Goal: Task Accomplishment & Management: Use online tool/utility

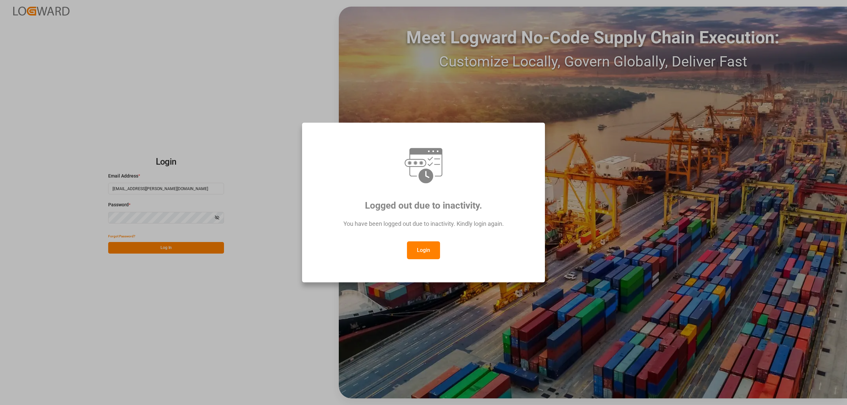
click at [420, 257] on button "Login" at bounding box center [423, 251] width 33 height 18
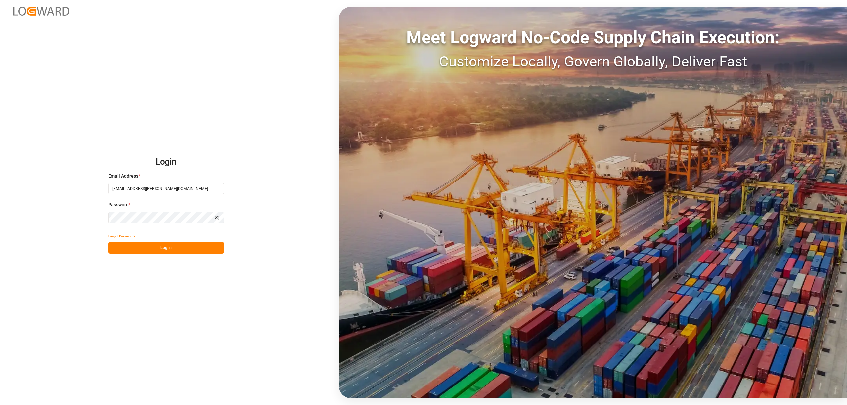
click at [205, 252] on button "Log In" at bounding box center [166, 248] width 116 height 12
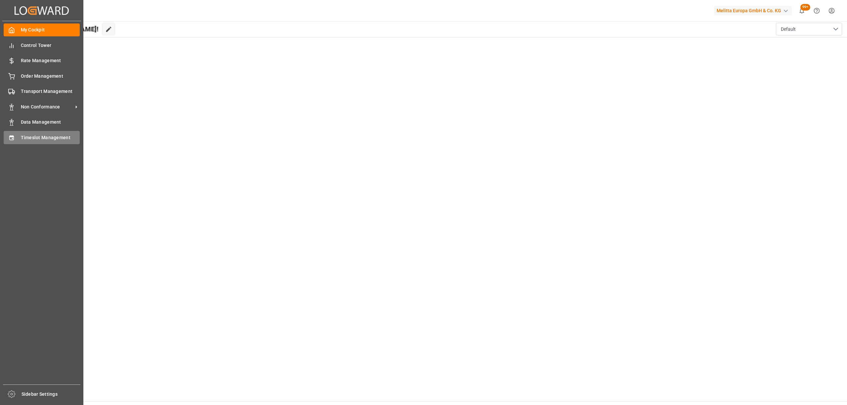
click at [11, 135] on icon at bounding box center [11, 138] width 7 height 7
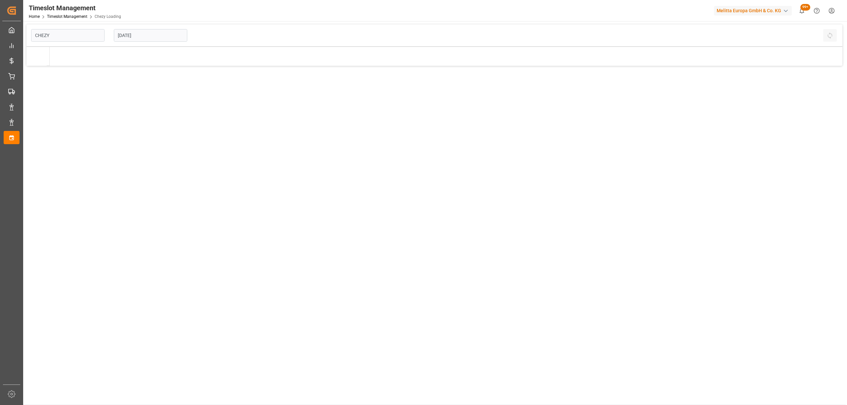
type input "Chezy Loading"
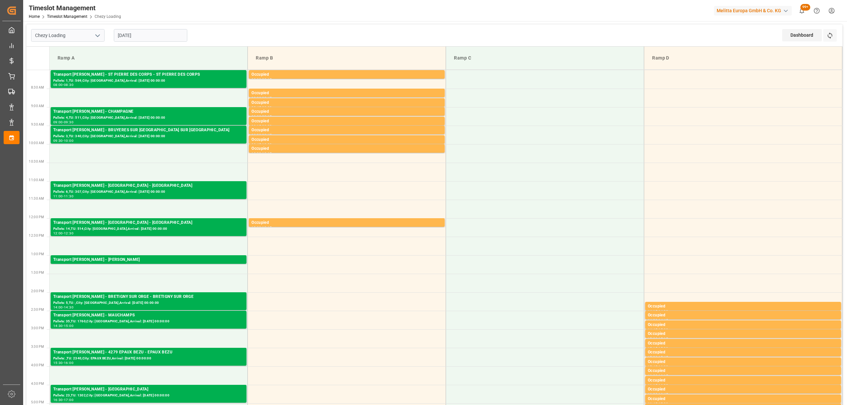
click at [137, 40] on input "[DATE]" at bounding box center [150, 35] width 73 height 13
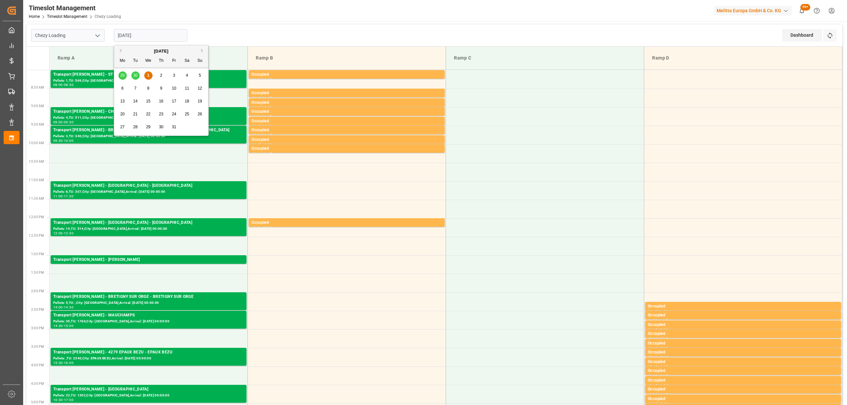
click at [159, 77] on div "2" at bounding box center [161, 76] width 8 height 8
type input "[DATE]"
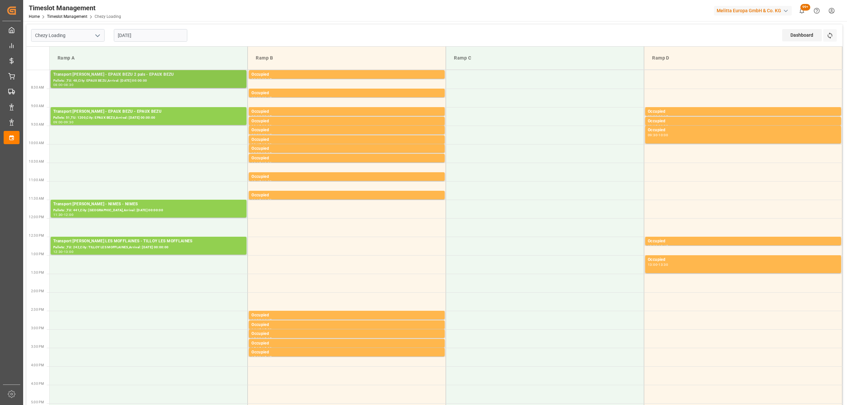
click at [159, 87] on div "08:00 - 08:30" at bounding box center [148, 85] width 191 height 4
click at [220, 115] on div "Transport [PERSON_NAME] - EPAUX BEZU - EPAUX BEZU" at bounding box center [148, 112] width 191 height 7
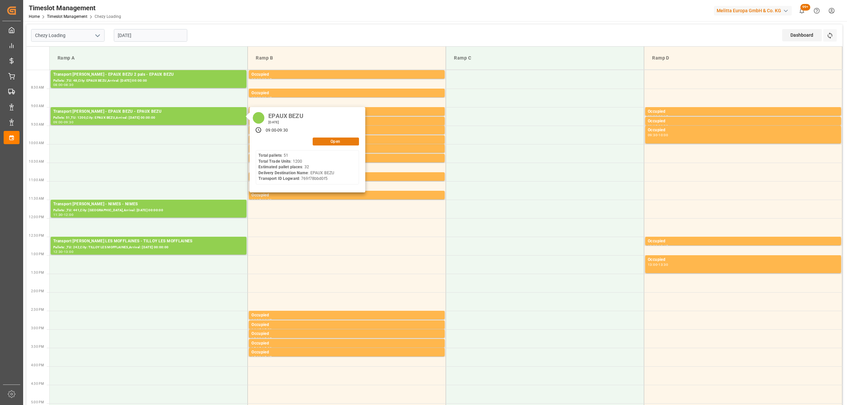
click at [347, 140] on button "Open" at bounding box center [336, 142] width 46 height 8
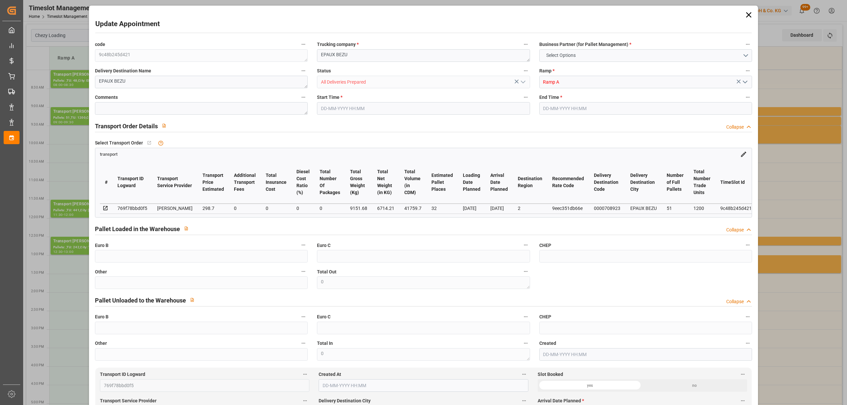
type input "32"
type input "298.7"
type input "0"
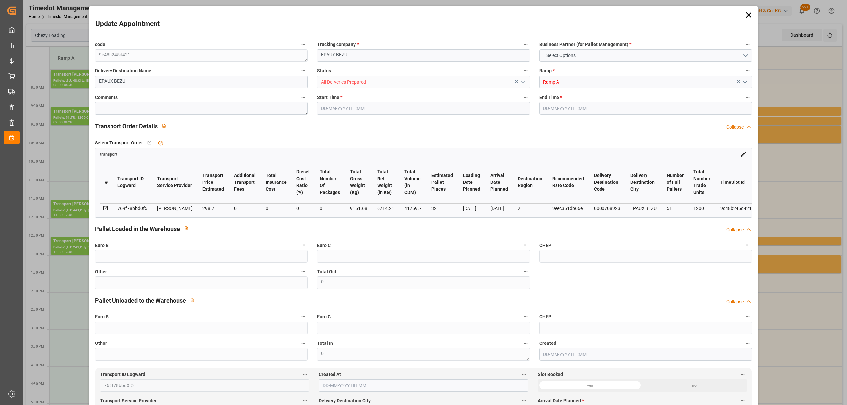
type input "288.6039"
type input "-10.0961"
type input "0"
type input "6714.21"
type input "11051"
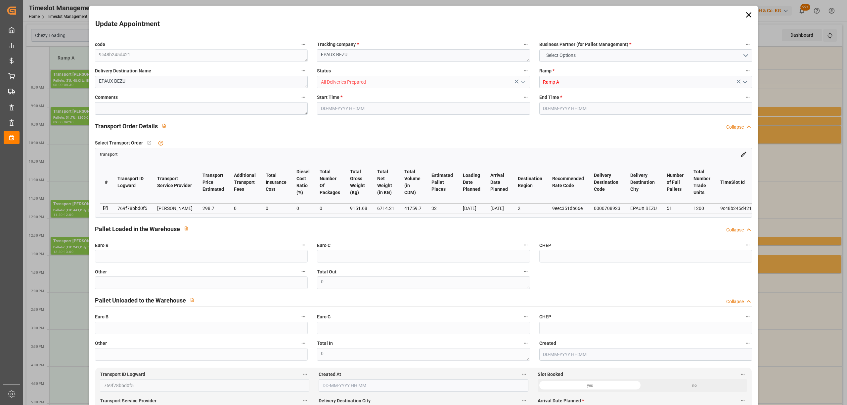
type input "41759.7"
type input "2"
type input "51"
type input "1200"
type input "64"
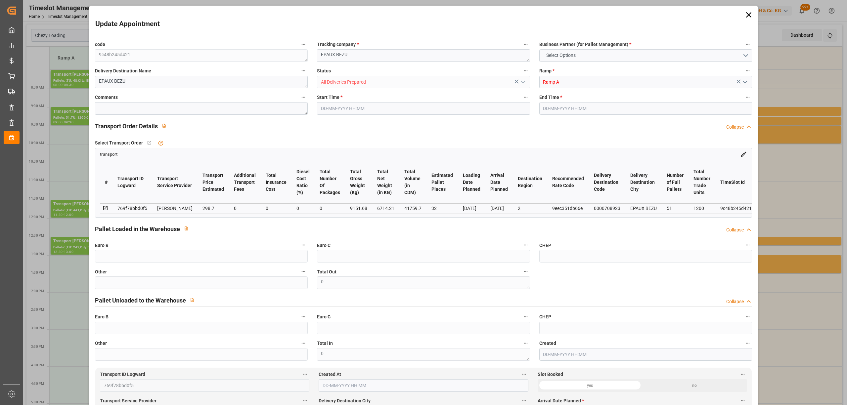
type input "101"
type input "9151.68"
type input "0"
type input "4710.8598"
type input "0"
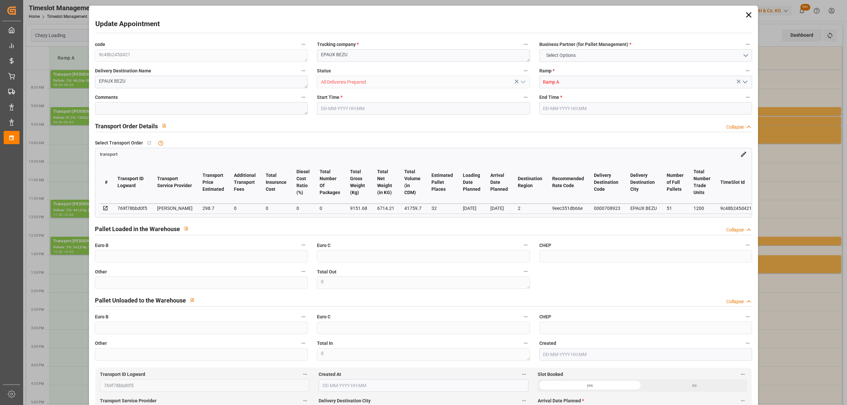
type input "0"
type input "21"
type input "35"
type input "[DATE] 09:00"
type input "[DATE] 09:30"
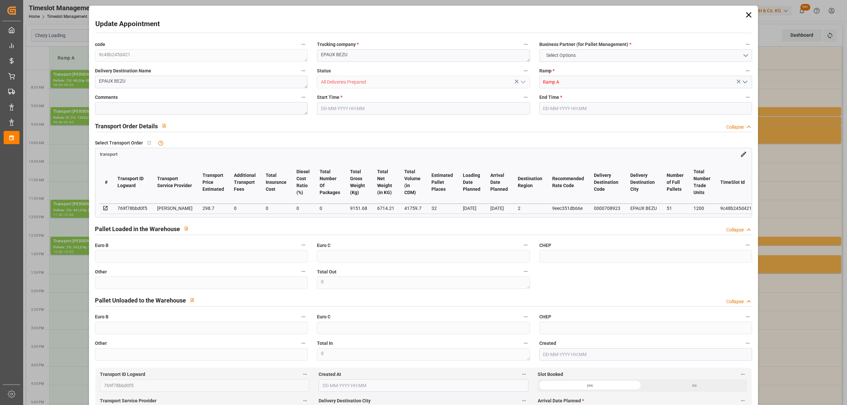
type input "[DATE] 14:04"
type input "[DATE] 11:36"
type input "[DATE]"
click at [318, 53] on textarea "EPAUX BEZU" at bounding box center [423, 55] width 213 height 13
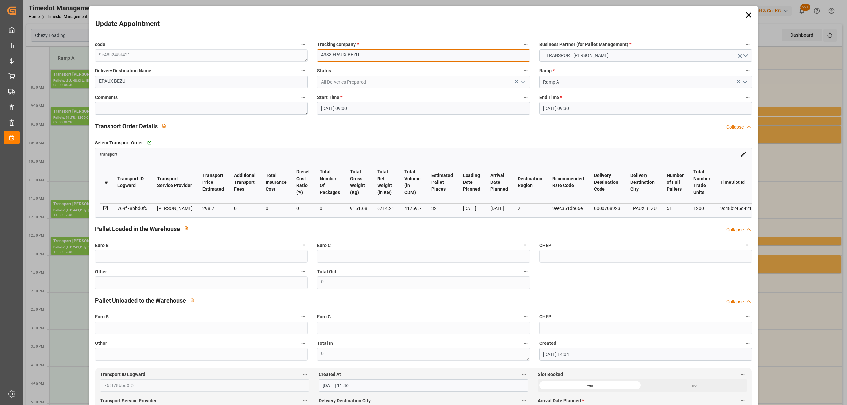
type textarea "4333 EPAUX BEZU"
click at [346, 105] on input "[DATE] 09:00" at bounding box center [423, 108] width 213 height 13
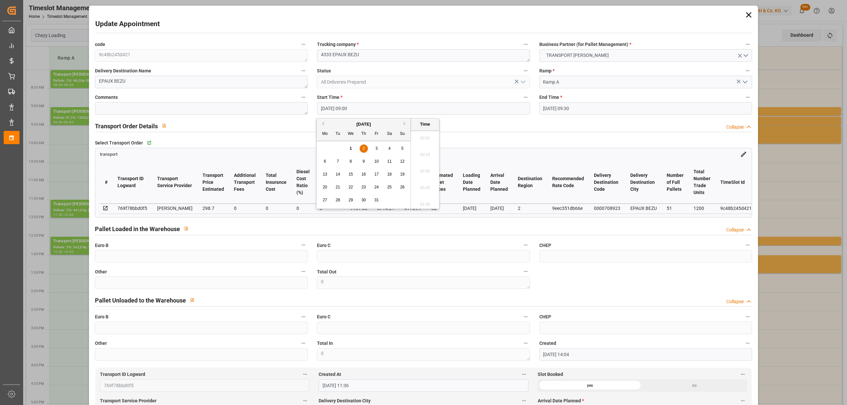
scroll to position [565, 0]
click at [355, 149] on div "29 30 1 2 3 4 5" at bounding box center [364, 148] width 90 height 13
click at [351, 149] on span "1" at bounding box center [351, 148] width 2 height 5
click at [424, 157] on li "17:30" at bounding box center [425, 158] width 28 height 17
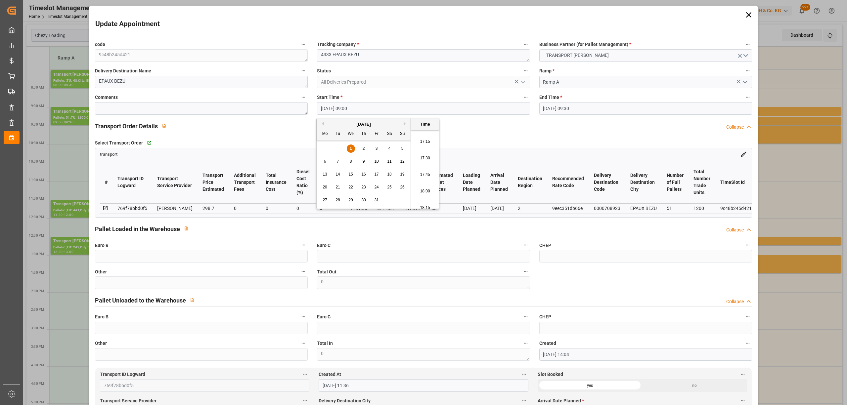
type input "[DATE] 17:30"
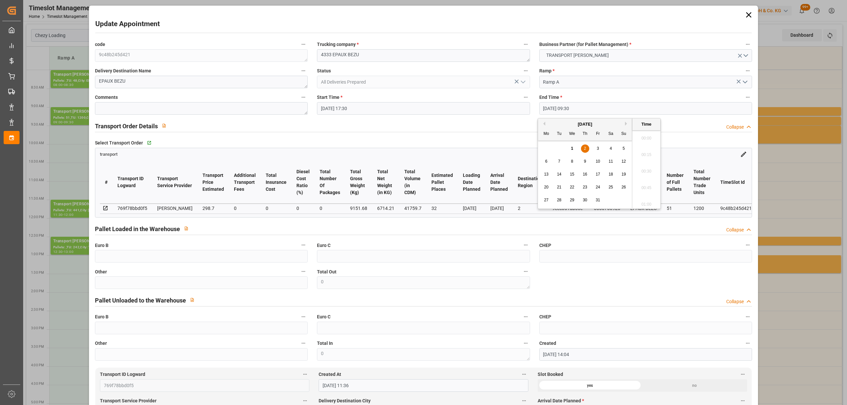
click at [553, 108] on input "[DATE] 09:30" at bounding box center [645, 108] width 213 height 13
click at [576, 147] on div "1" at bounding box center [572, 149] width 8 height 8
click at [652, 160] on li "18:00" at bounding box center [646, 158] width 28 height 17
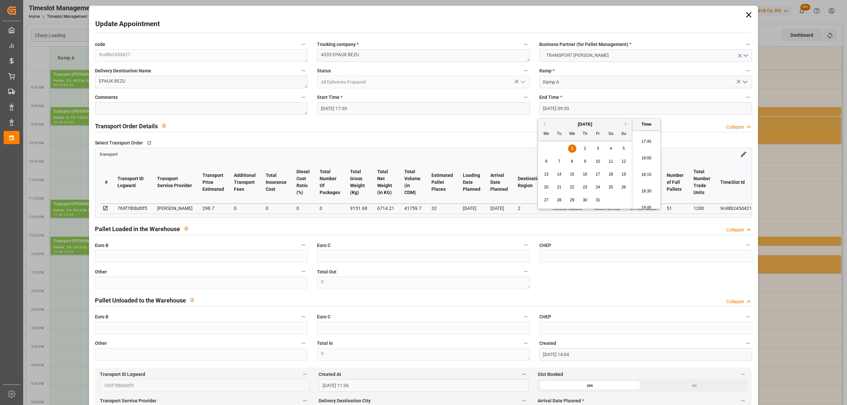
type input "[DATE] 18:00"
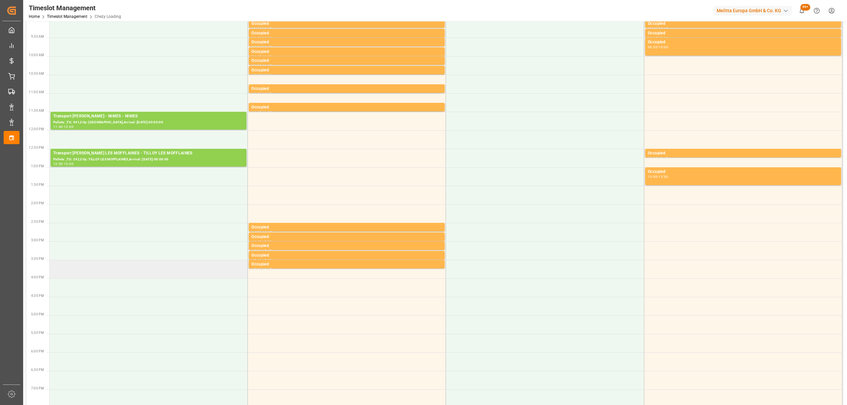
scroll to position [0, 0]
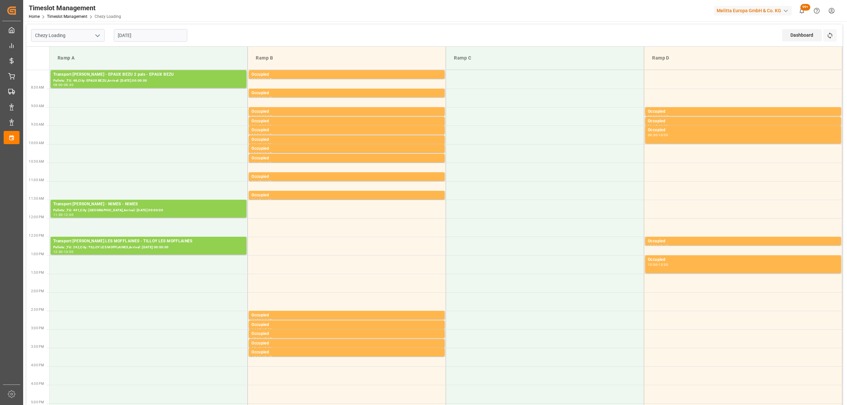
click at [139, 45] on div "[DATE]" at bounding box center [150, 35] width 83 height 22
click at [143, 33] on input "[DATE]" at bounding box center [150, 35] width 73 height 13
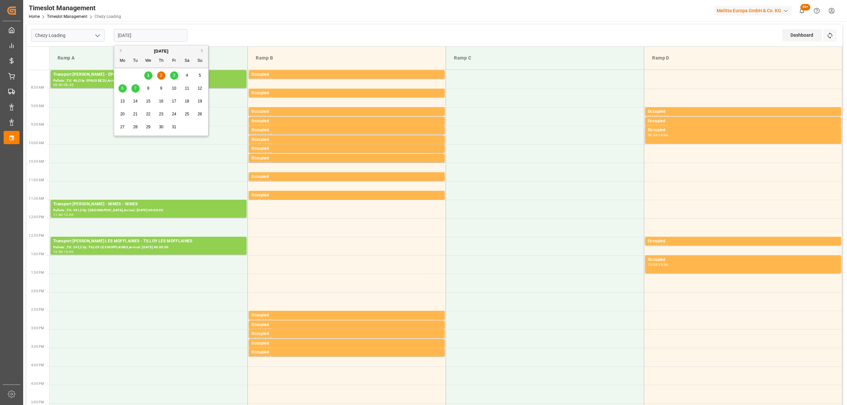
click at [146, 76] on div "1" at bounding box center [148, 76] width 8 height 8
type input "[DATE]"
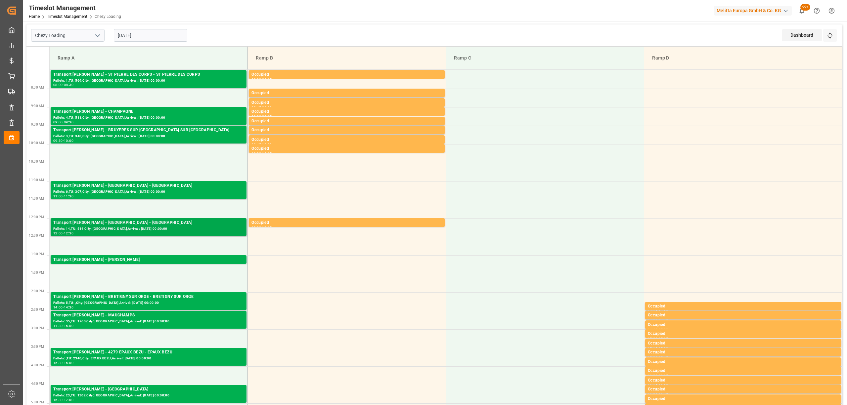
scroll to position [220, 0]
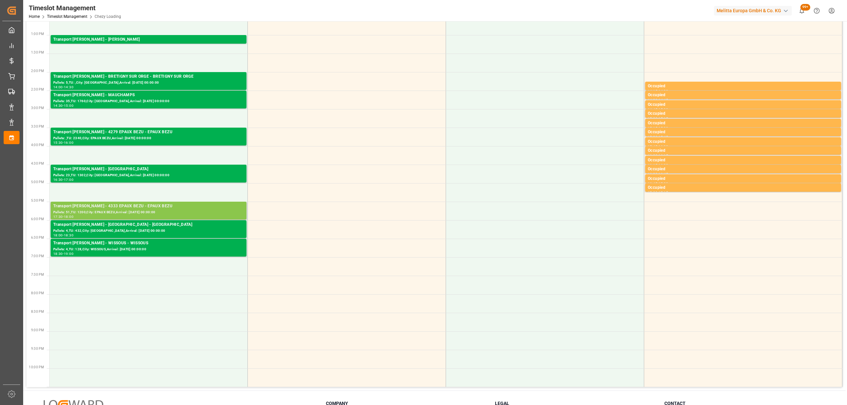
click at [158, 208] on div "Transport [PERSON_NAME] - 4333 EPAUX BEZU - EPAUX BEZU" at bounding box center [148, 206] width 191 height 7
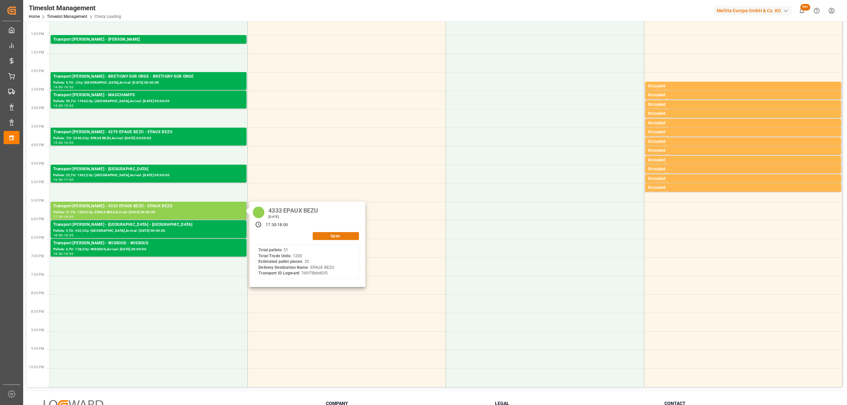
click at [334, 235] on button "Open" at bounding box center [336, 236] width 46 height 8
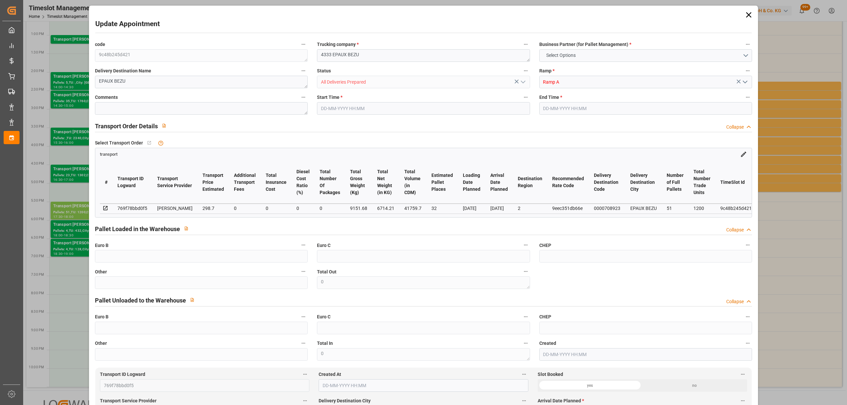
type input "32"
type input "298.7"
type input "0"
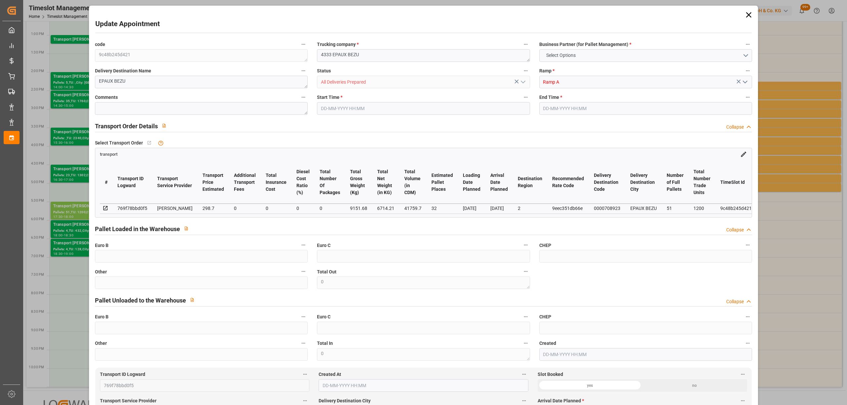
type input "288.6039"
type input "-10.0961"
type input "0"
type input "6714.21"
type input "11051"
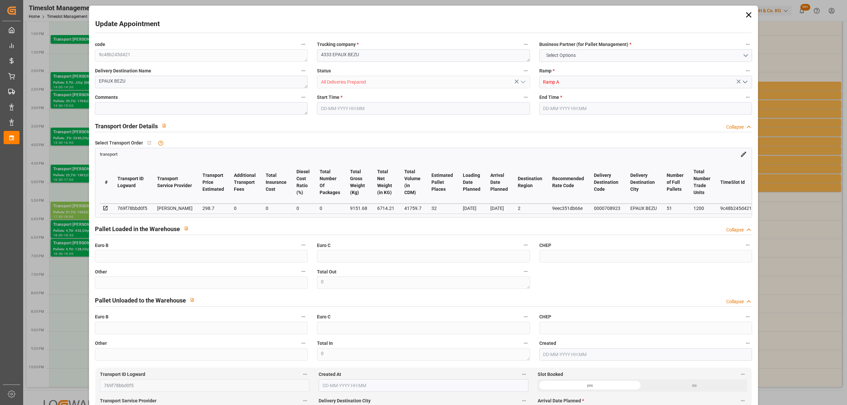
type input "41759.7"
type input "2"
type input "51"
type input "1200"
type input "64"
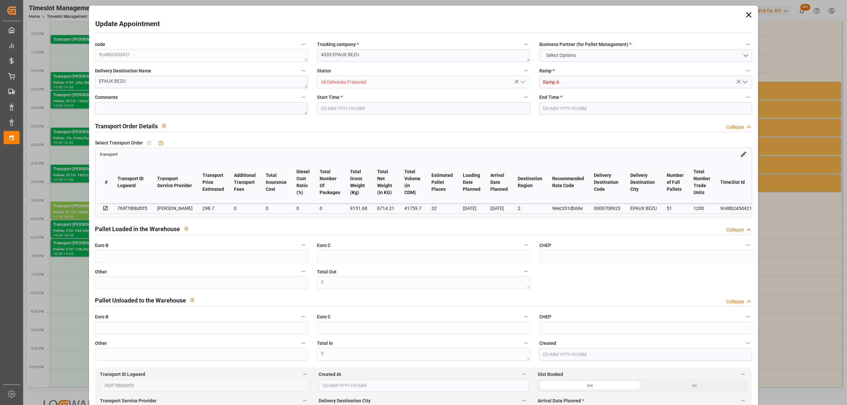
type input "101"
type input "9151.68"
type input "0"
type input "4710.8598"
type input "0"
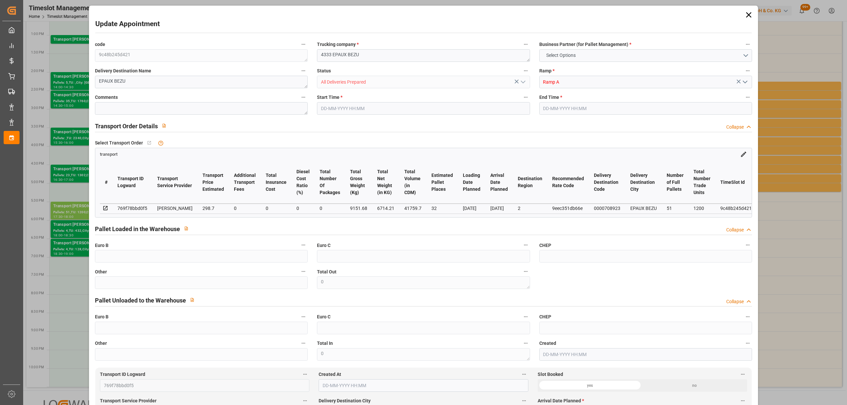
type input "0"
type input "21"
type input "35"
type input "[DATE] 17:30"
type input "[DATE] 18:00"
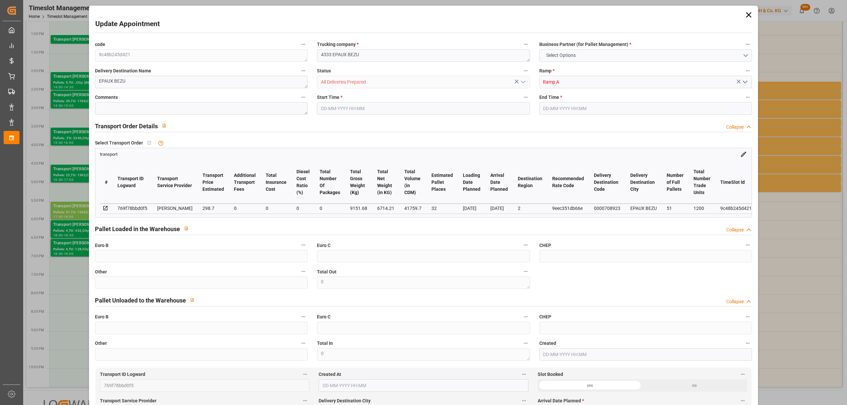
type input "[DATE] 14:04"
type input "[DATE] 11:36"
type input "[DATE]"
click at [349, 104] on input "[DATE] 17:30" at bounding box center [423, 108] width 213 height 13
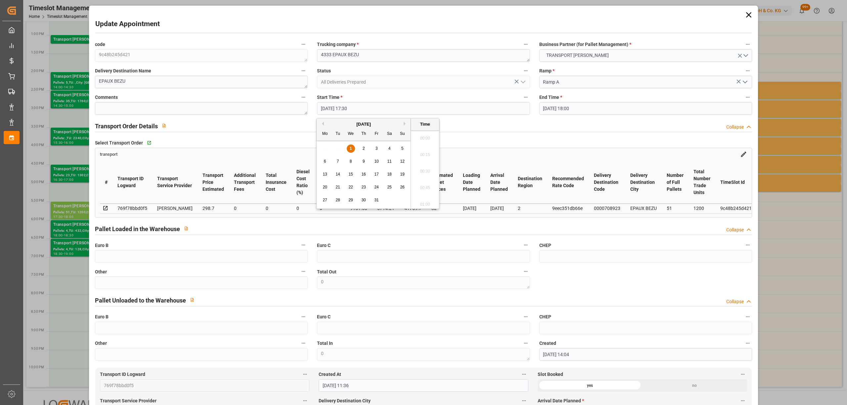
scroll to position [1127, 0]
click at [351, 150] on span "1" at bounding box center [351, 148] width 2 height 5
click at [428, 167] on li "19:30" at bounding box center [425, 169] width 28 height 17
type input "[DATE] 19:30"
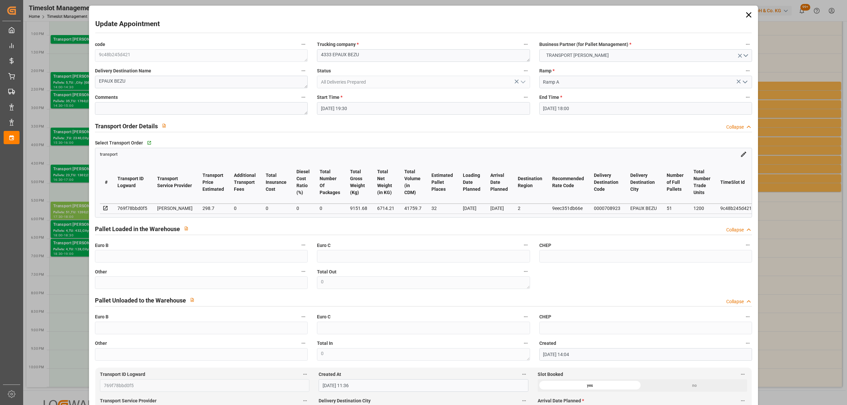
click at [564, 105] on input "[DATE] 18:00" at bounding box center [645, 108] width 213 height 13
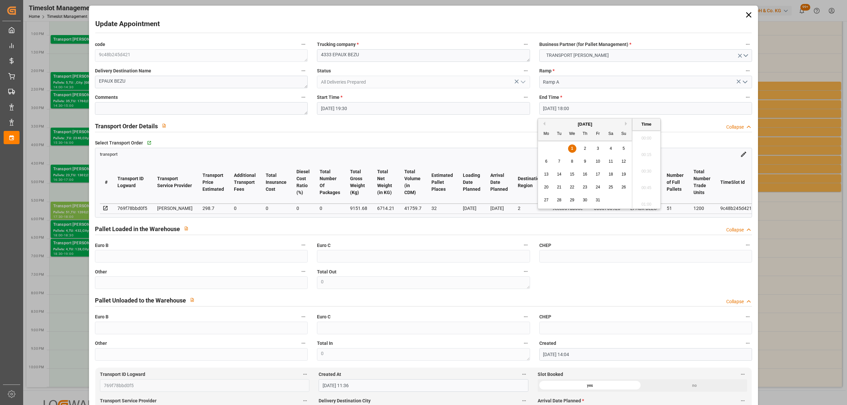
scroll to position [1160, 0]
click at [571, 149] on span "1" at bounding box center [572, 148] width 2 height 5
click at [653, 171] on li "20:00" at bounding box center [646, 169] width 28 height 17
type input "[DATE] 20:00"
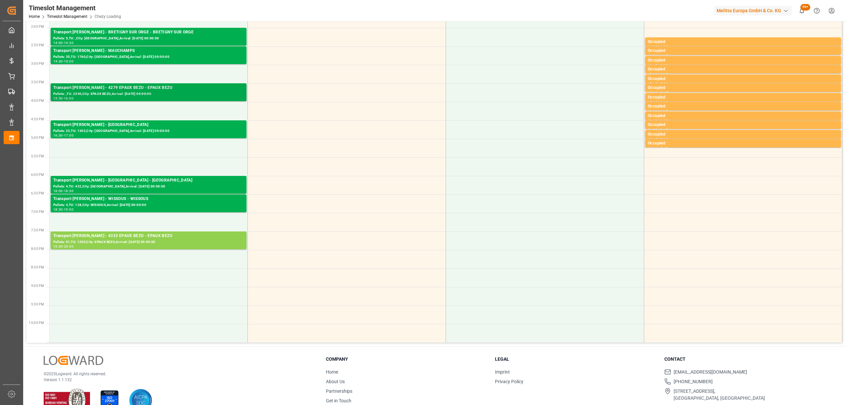
scroll to position [0, 0]
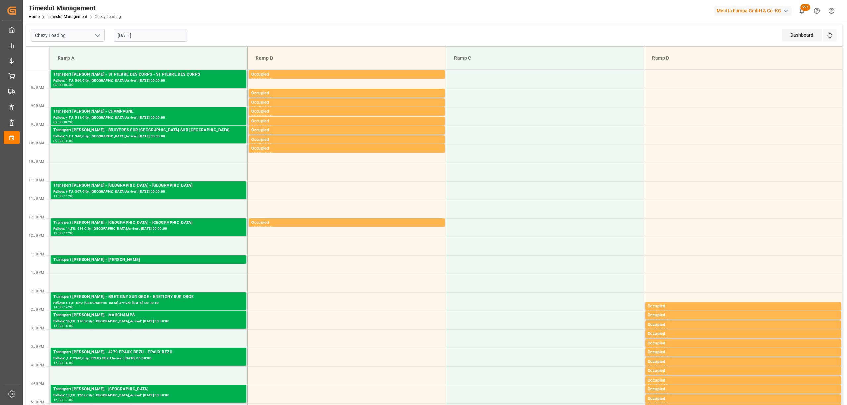
click at [142, 34] on input "[DATE]" at bounding box center [150, 35] width 73 height 13
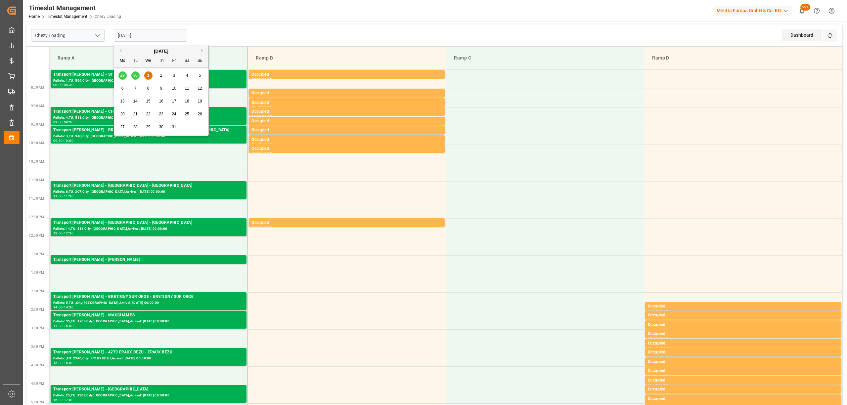
click at [161, 76] on span "2" at bounding box center [161, 75] width 2 height 5
type input "[DATE]"
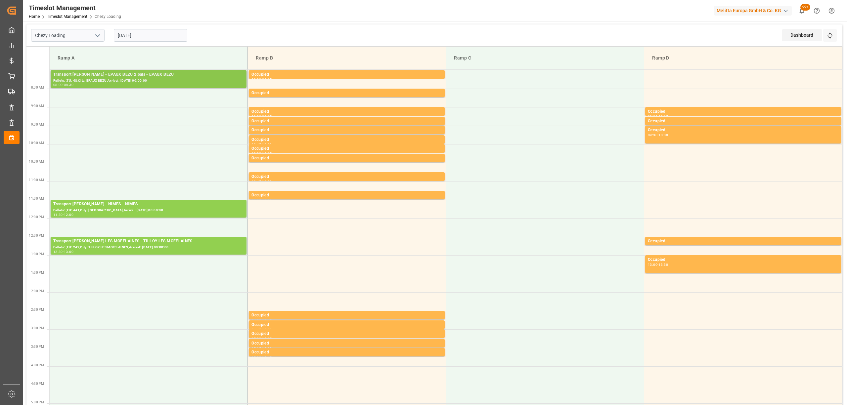
click at [130, 79] on div "Pallets: ,TU: 48,City: EPAUX BEZU,Arrival: [DATE] 00:00:00" at bounding box center [148, 81] width 191 height 6
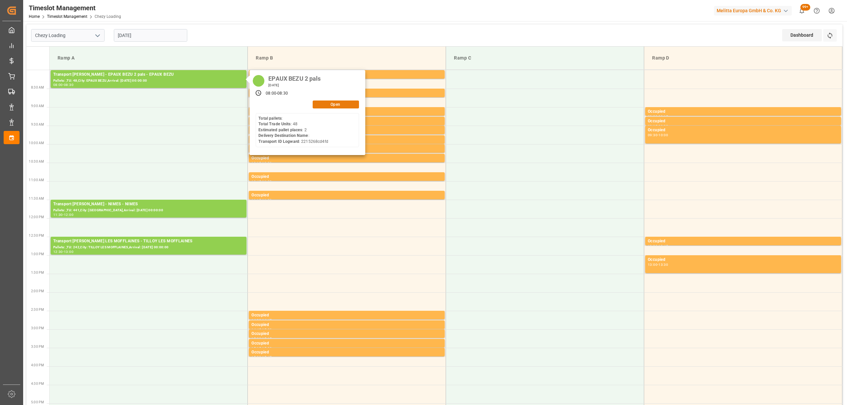
click at [331, 103] on button "Open" at bounding box center [336, 105] width 46 height 8
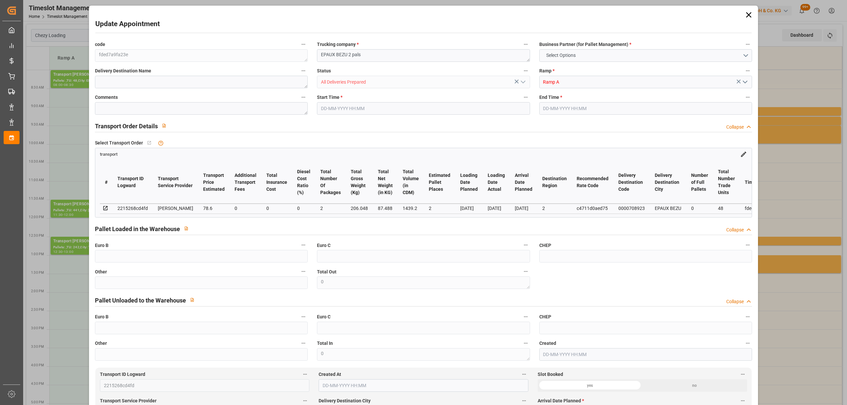
type input "2"
type input "78.6"
type input "0"
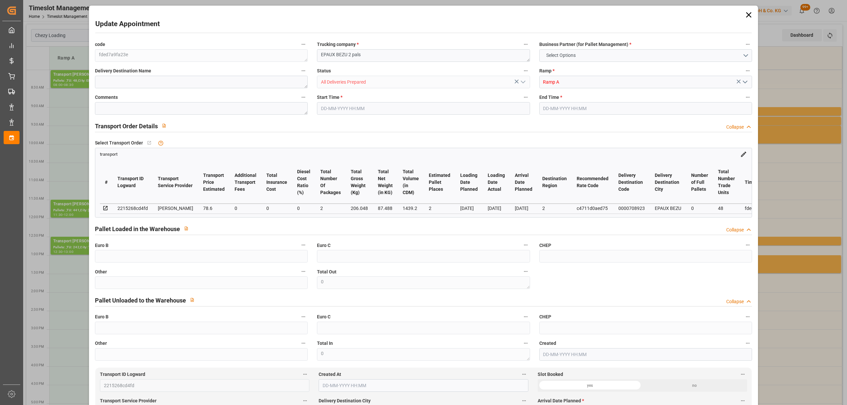
type input "75.9433"
type input "-2.6567"
type input "2"
type input "87.488"
type input "253.268"
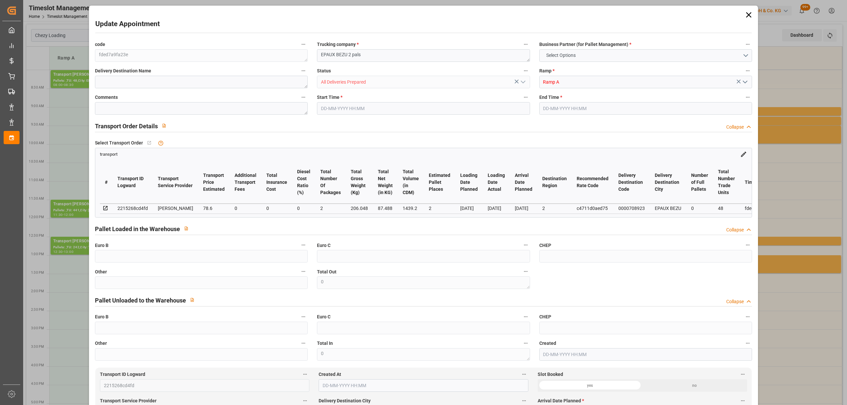
type input "1439.2"
type input "2"
type input "0"
type input "48"
type input "2"
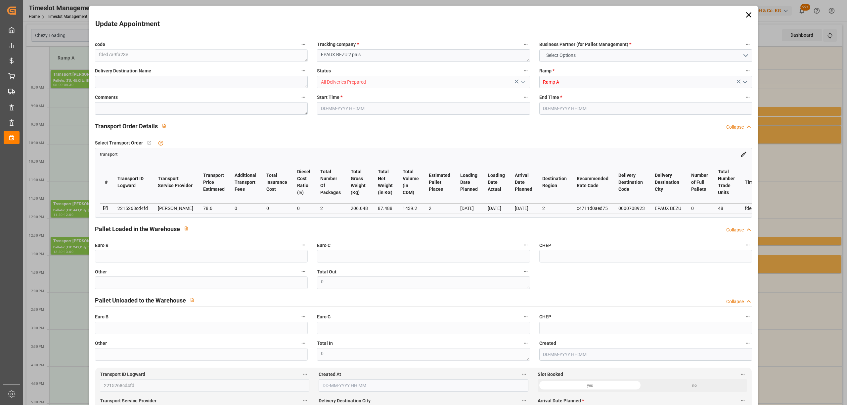
type input "101"
type input "206.048"
type input "0"
type input "4710.8598"
type input "0"
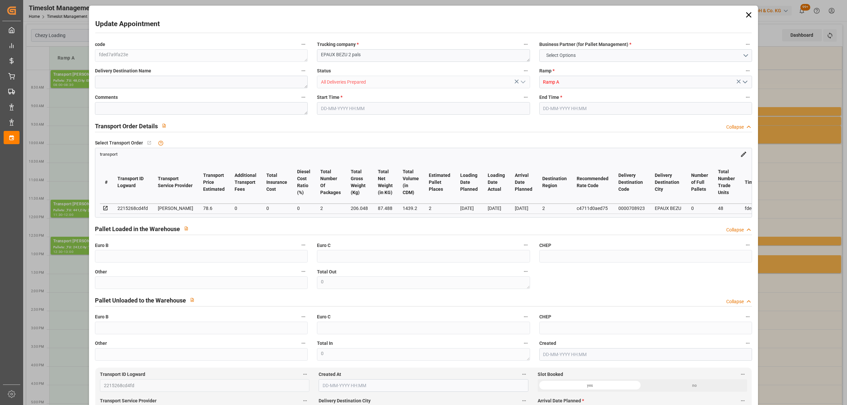
type input "0"
type input "21"
type input "35"
type input "[DATE] 08:00"
type input "[DATE] 08:30"
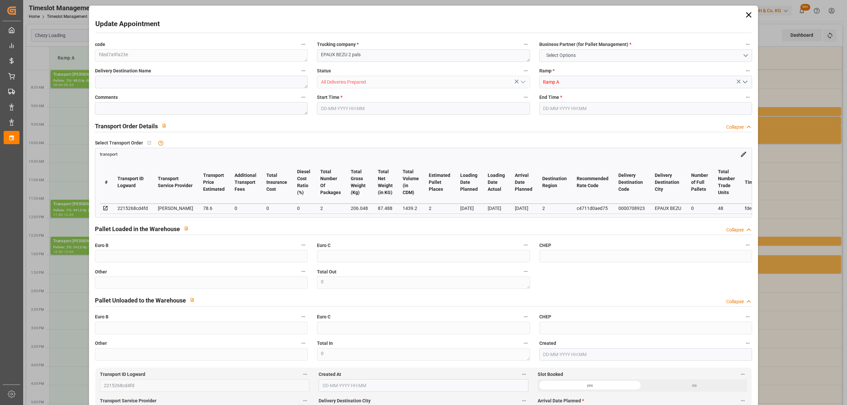
type input "[DATE] 13:50"
type input "[DATE] 12:22"
type input "[DATE]"
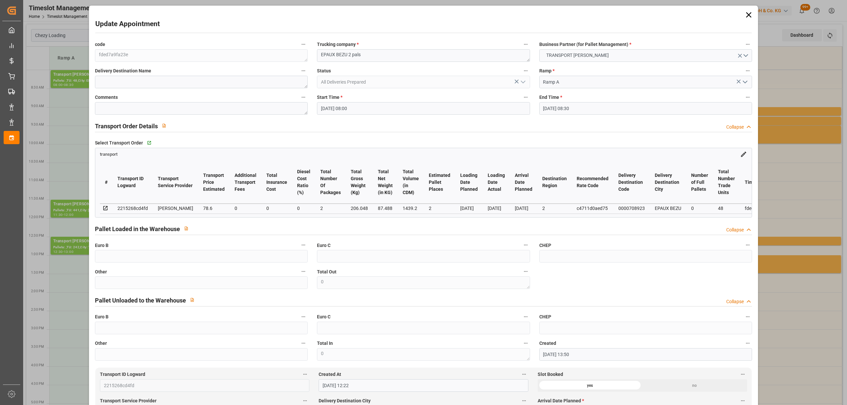
click at [359, 107] on input "[DATE] 08:00" at bounding box center [423, 108] width 213 height 13
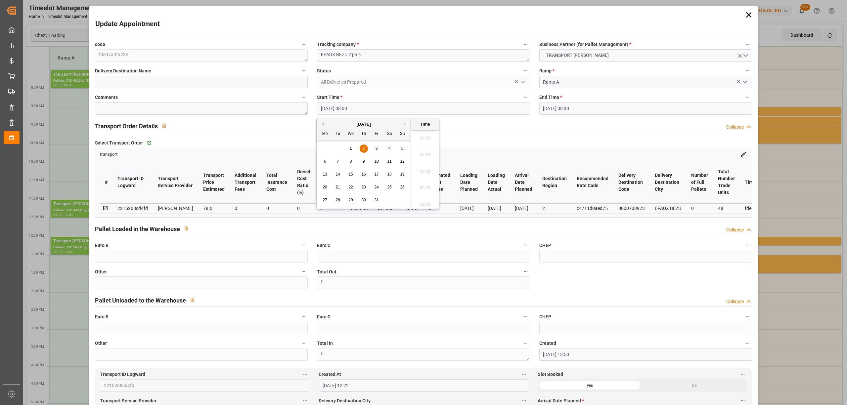
scroll to position [498, 0]
click at [350, 150] on span "1" at bounding box center [351, 148] width 2 height 5
click at [427, 199] on li "20:30" at bounding box center [425, 203] width 28 height 17
type input "[DATE] 20:30"
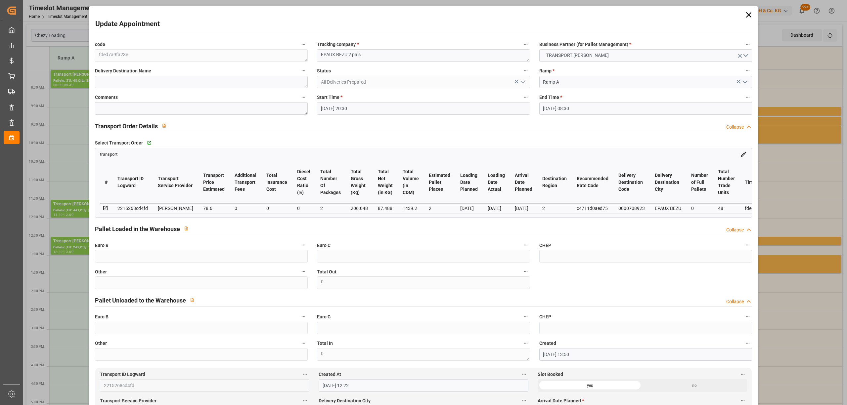
click at [565, 105] on input "[DATE] 08:30" at bounding box center [645, 108] width 213 height 13
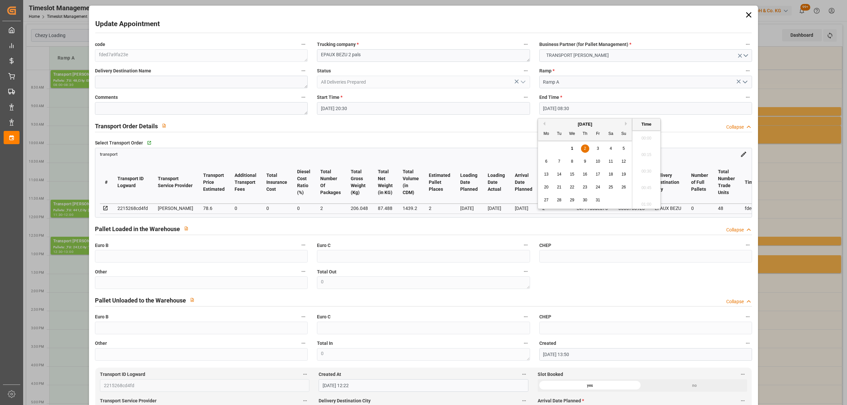
scroll to position [531, 0]
drag, startPoint x: 574, startPoint y: 148, endPoint x: 580, endPoint y: 149, distance: 6.4
click at [574, 148] on div "1" at bounding box center [572, 149] width 8 height 8
click at [643, 201] on li "21:00" at bounding box center [646, 203] width 28 height 17
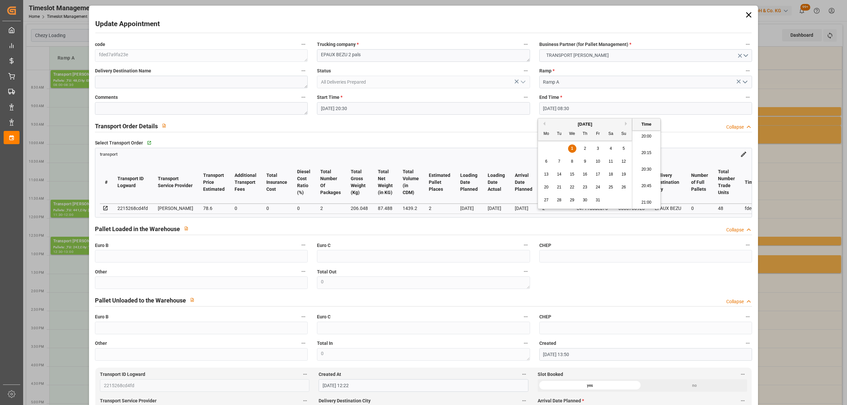
type input "[DATE] 21:00"
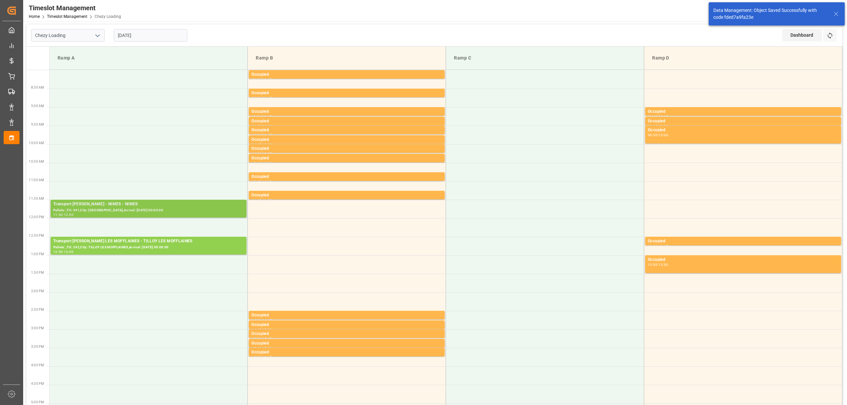
click at [137, 210] on div "Pallets: ,TU: 441,City: [GEOGRAPHIC_DATA],Arrival: [DATE] 00:00:00" at bounding box center [148, 211] width 191 height 6
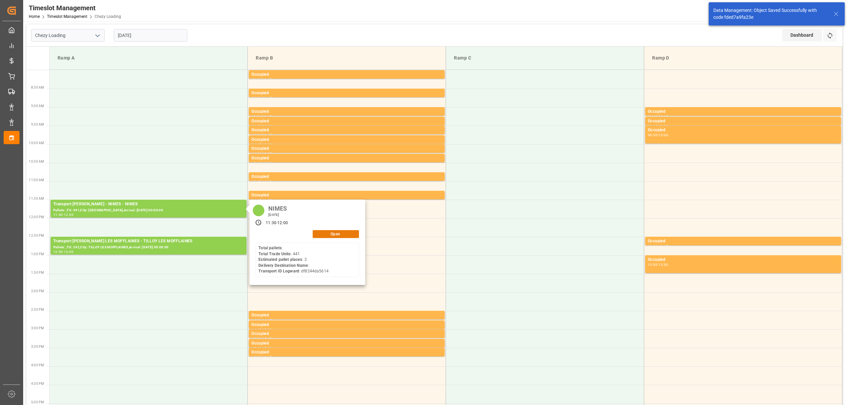
click at [338, 233] on button "Open" at bounding box center [336, 234] width 46 height 8
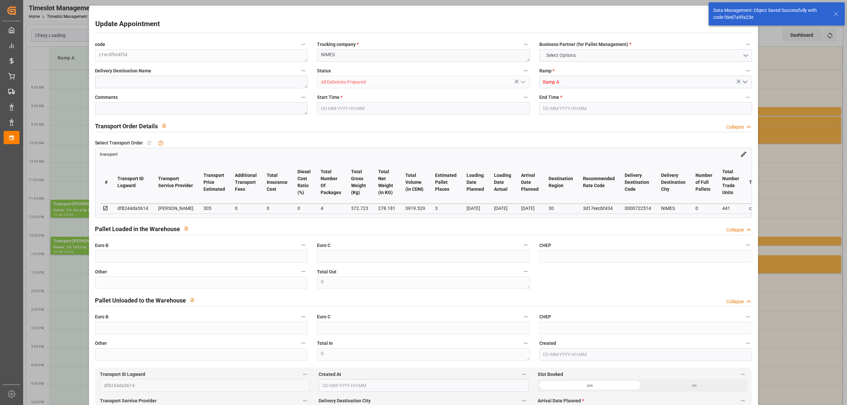
type input "3"
type input "305"
type input "0"
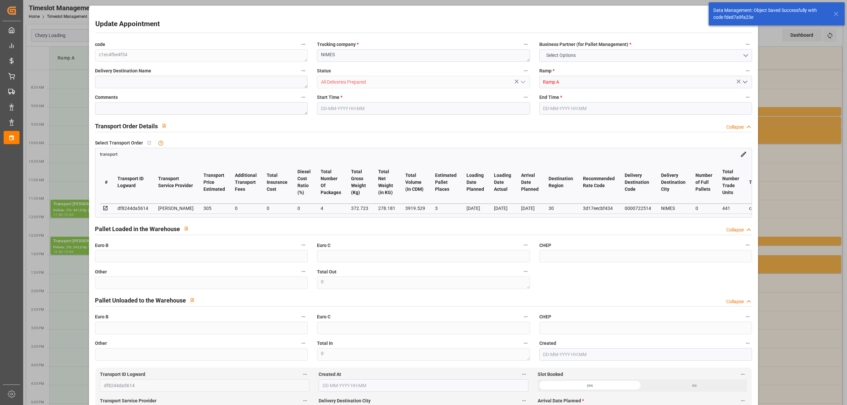
type input "294.691"
type input "-10.309"
type input "4"
type input "278.181"
type input "441.723"
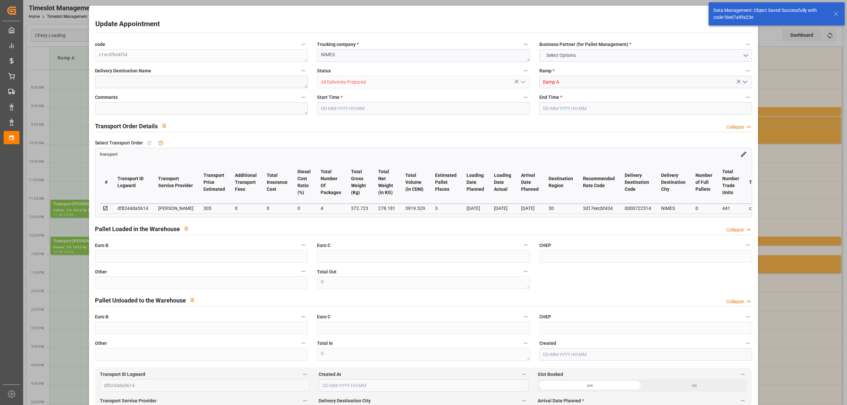
type input "3919.529"
type input "30"
type input "0"
type input "441"
type input "3"
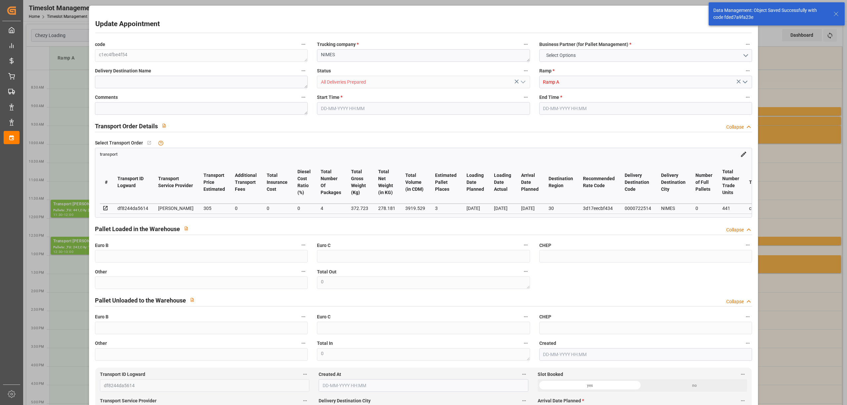
type input "101"
type input "372.723"
type input "0"
type input "4710.8598"
type input "0"
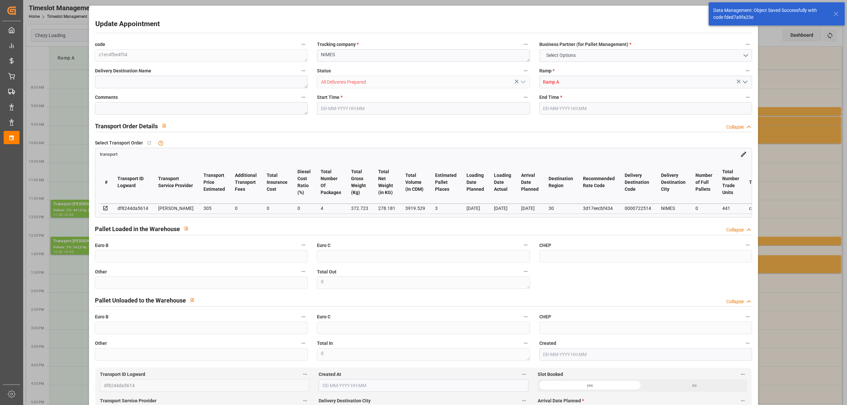
type input "0"
type input "21"
type input "35"
type input "[DATE] 11:30"
type input "[DATE] 12:00"
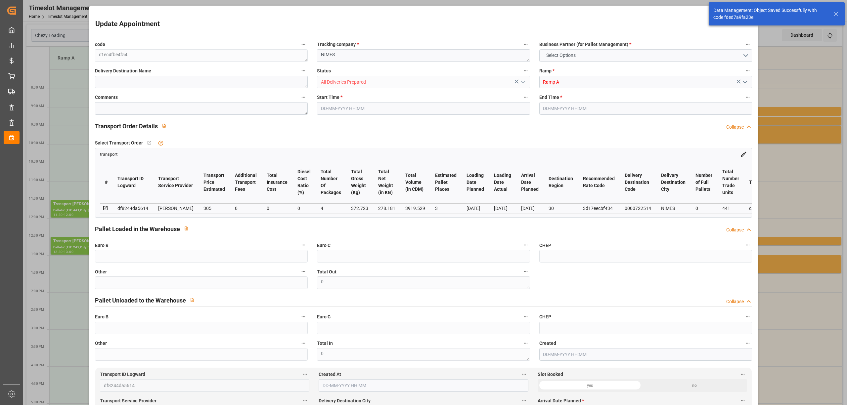
type input "[DATE] 13:59"
type input "[DATE] 12:23"
type input "[DATE]"
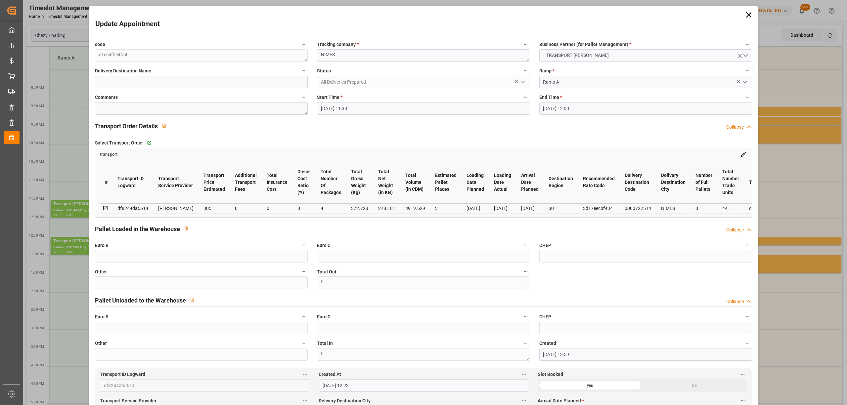
click at [343, 114] on input "[DATE] 11:30" at bounding box center [423, 108] width 213 height 13
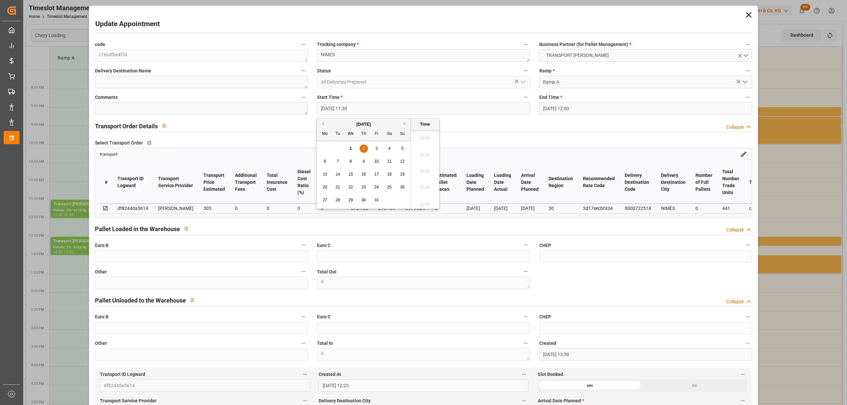
scroll to position [730, 0]
click at [351, 148] on span "1" at bounding box center [351, 148] width 2 height 5
click at [428, 181] on li "21:00" at bounding box center [425, 180] width 28 height 17
type input "[DATE] 21:00"
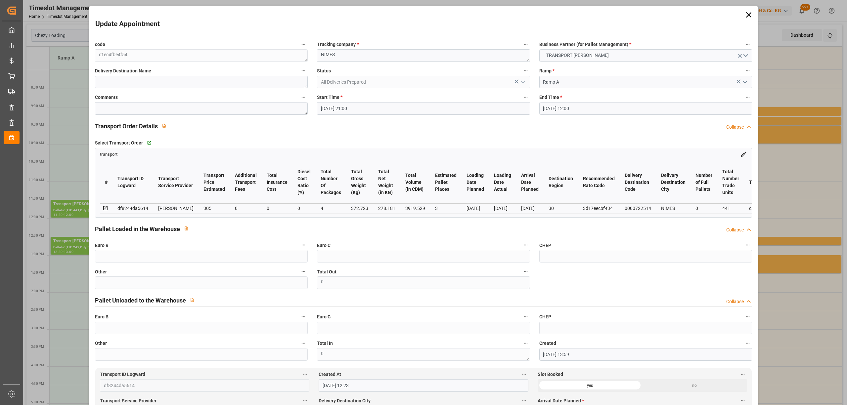
click at [581, 104] on input "[DATE] 12:00" at bounding box center [645, 108] width 213 height 13
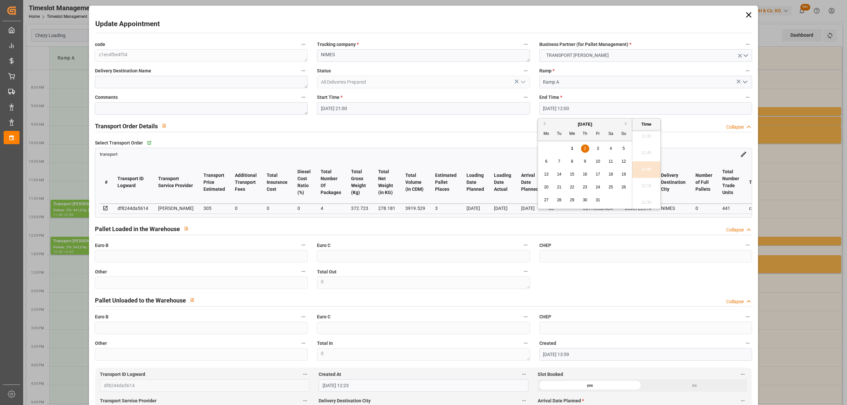
click at [572, 148] on span "1" at bounding box center [572, 148] width 2 height 5
click at [646, 178] on li "21:30" at bounding box center [646, 180] width 28 height 17
type input "[DATE] 21:30"
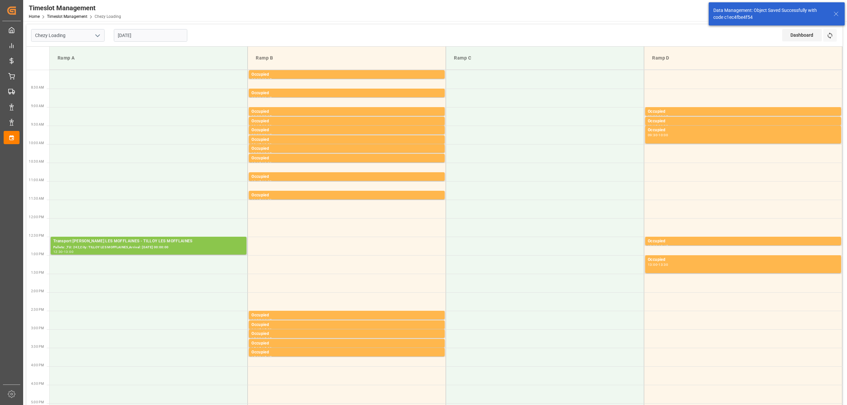
click at [204, 245] on div "Pallets: ,TU: 242,City: TILLOY LES MOFFLAINES,Arrival: [DATE] 00:00:00" at bounding box center [148, 248] width 191 height 6
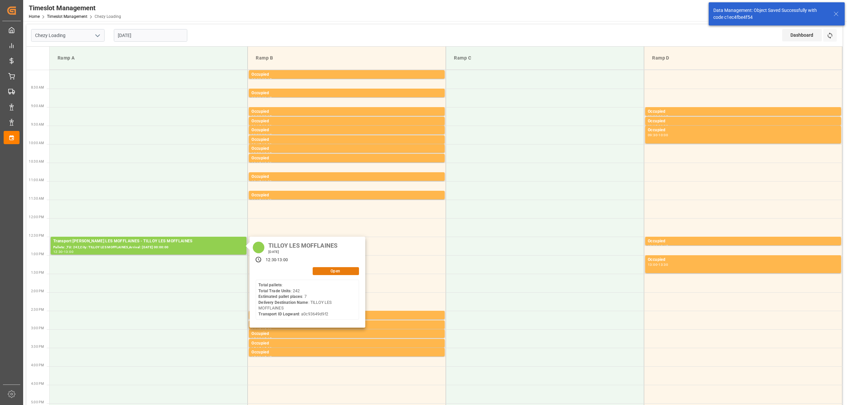
click at [337, 271] on button "Open" at bounding box center [336, 271] width 46 height 8
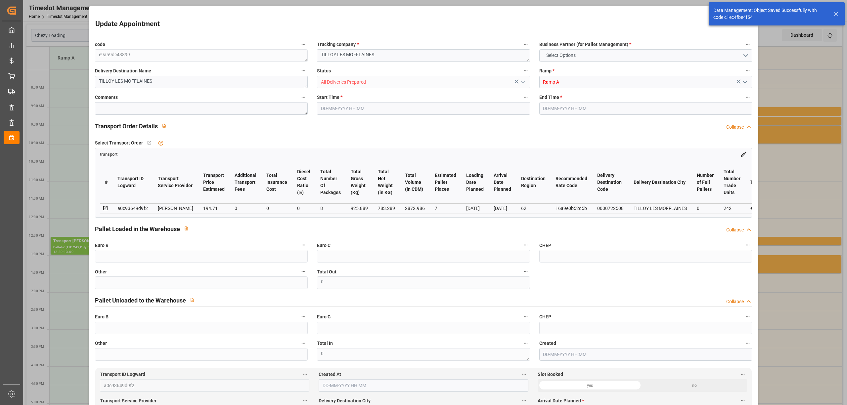
type input "7"
type input "194.71"
type input "0"
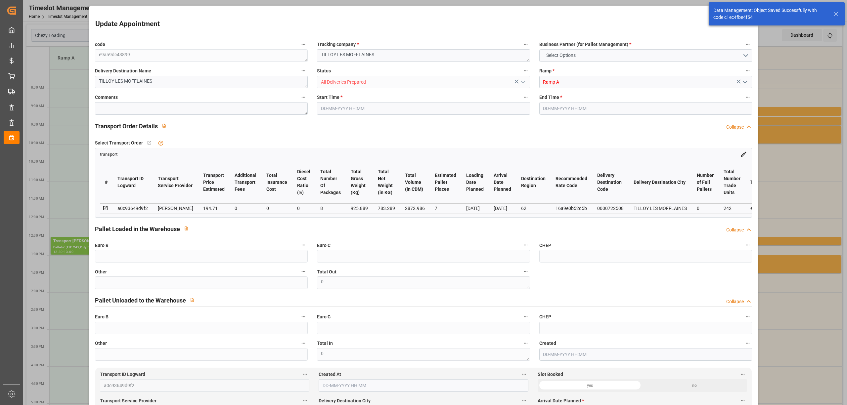
type input "188.1288"
type input "-6.5812"
type input "8"
type input "783.289"
type input "1684.889"
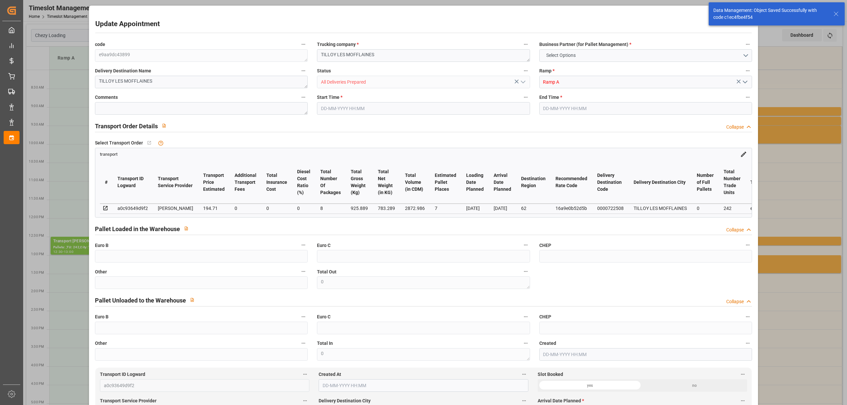
type input "2872.986"
type input "62"
type input "0"
type input "242"
type input "33"
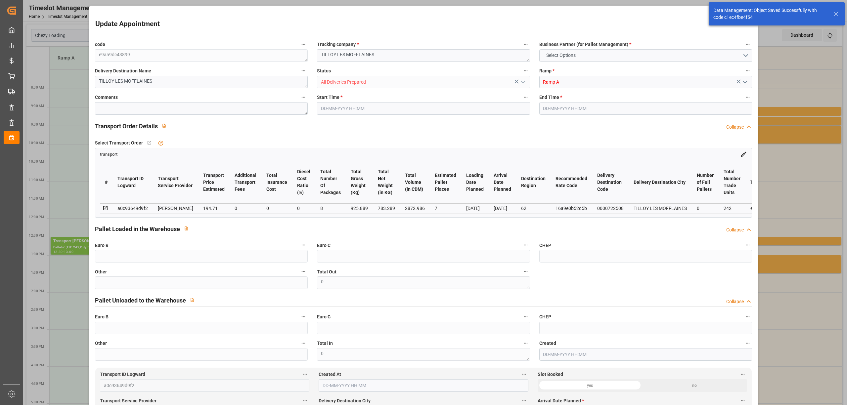
type input "101"
type input "925.889"
type input "0"
type input "4710.8598"
type input "0"
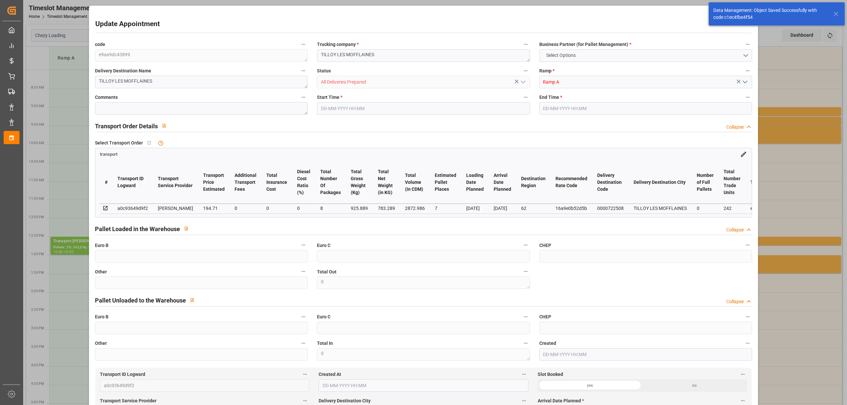
type input "0"
type input "21"
type input "35"
type input "[DATE] 12:30"
type input "[DATE] 13:00"
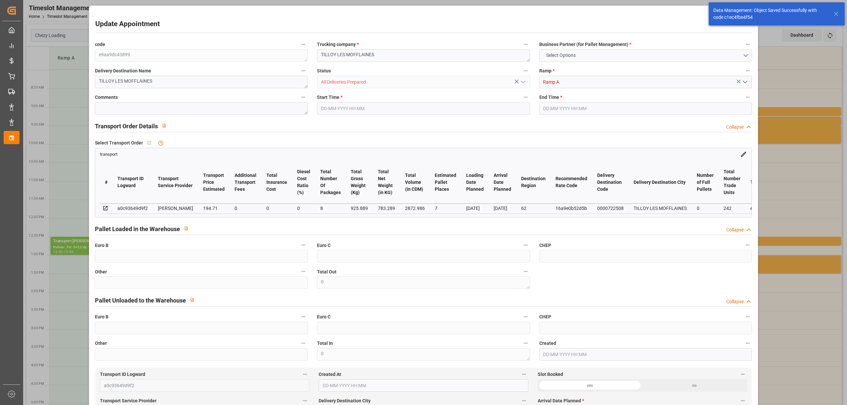
type input "[DATE] 14:58"
type input "[DATE] 11:35"
type input "[DATE]"
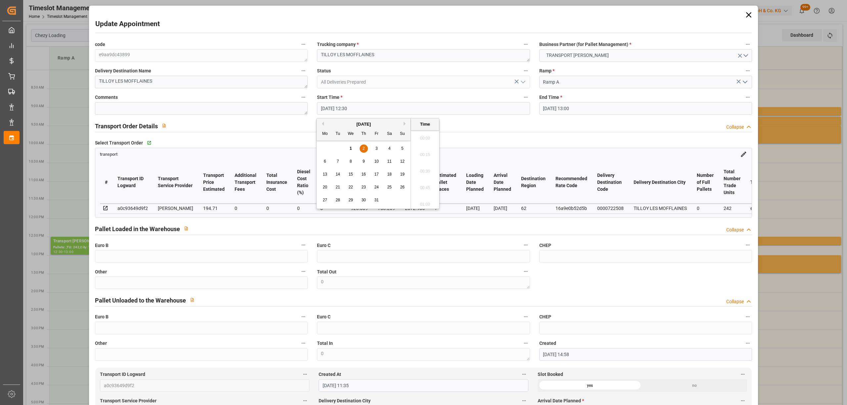
click at [350, 107] on input "[DATE] 12:30" at bounding box center [423, 108] width 213 height 13
click at [347, 147] on div "1" at bounding box center [351, 149] width 8 height 8
click at [433, 193] on li "21:30" at bounding box center [425, 191] width 28 height 17
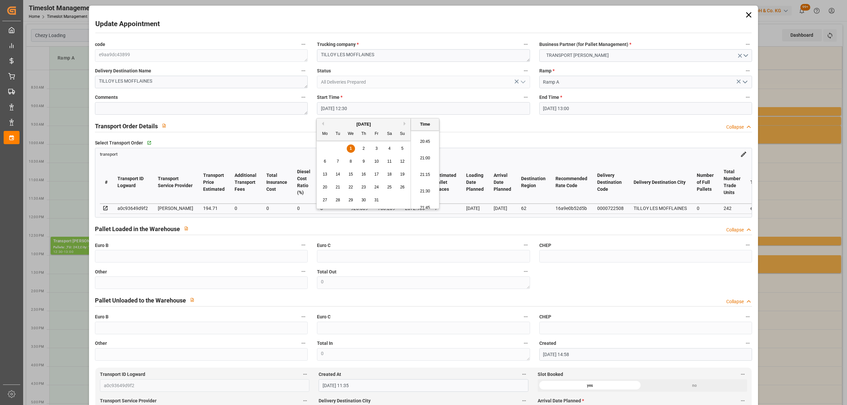
type input "[DATE] 21:30"
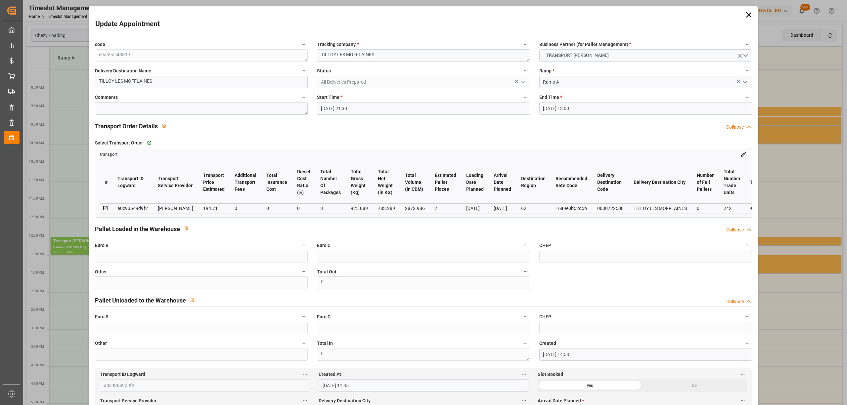
click at [563, 110] on input "[DATE] 13:00" at bounding box center [645, 108] width 213 height 13
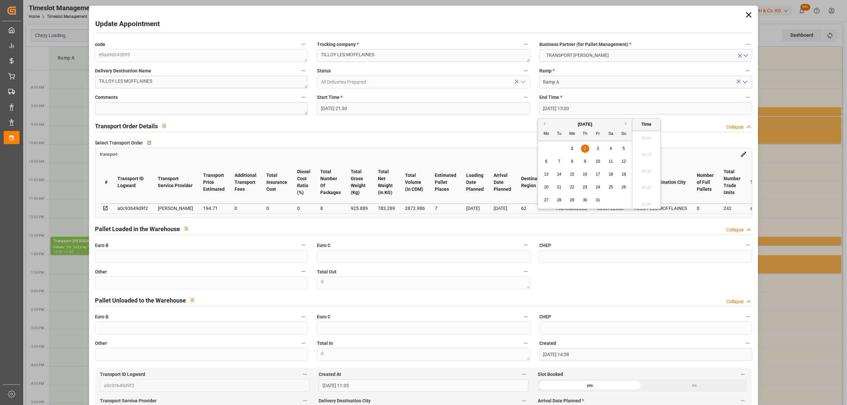
scroll to position [829, 0]
click at [575, 151] on div "1" at bounding box center [572, 149] width 8 height 8
click at [637, 144] on li "22:00" at bounding box center [646, 147] width 28 height 17
type input "[DATE] 22:00"
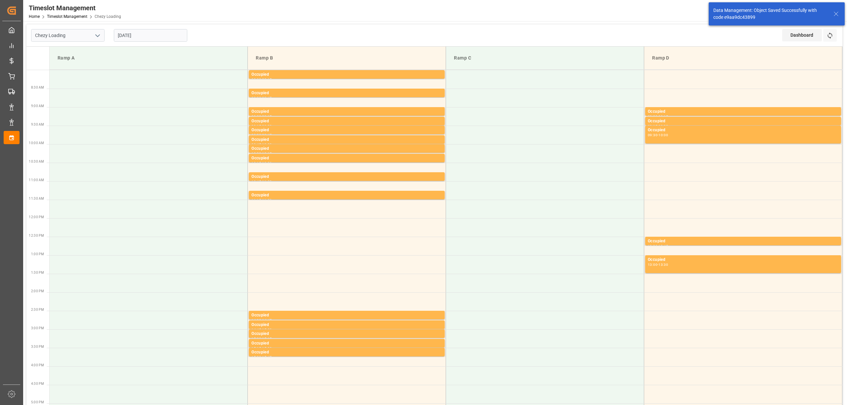
click at [163, 35] on input "[DATE]" at bounding box center [150, 35] width 73 height 13
click at [146, 77] on div "1" at bounding box center [148, 76] width 8 height 8
type input "[DATE]"
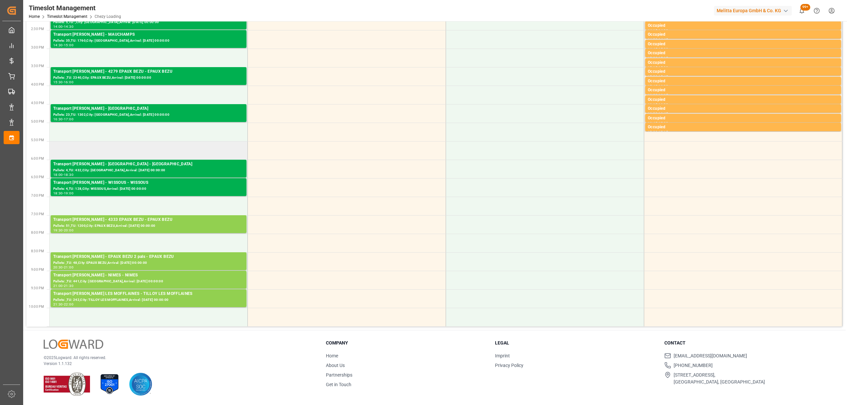
scroll to position [193, 0]
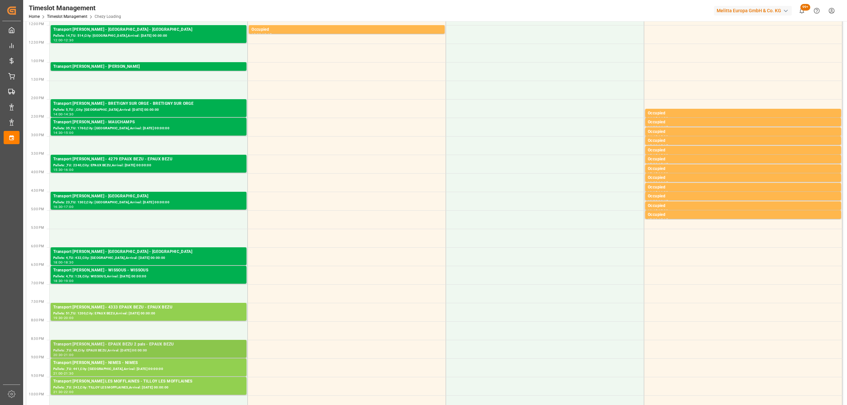
click at [171, 351] on div "Pallets: ,TU: 48,City: EPAUX BEZU,Arrival: [DATE] 00:00:00" at bounding box center [148, 351] width 191 height 6
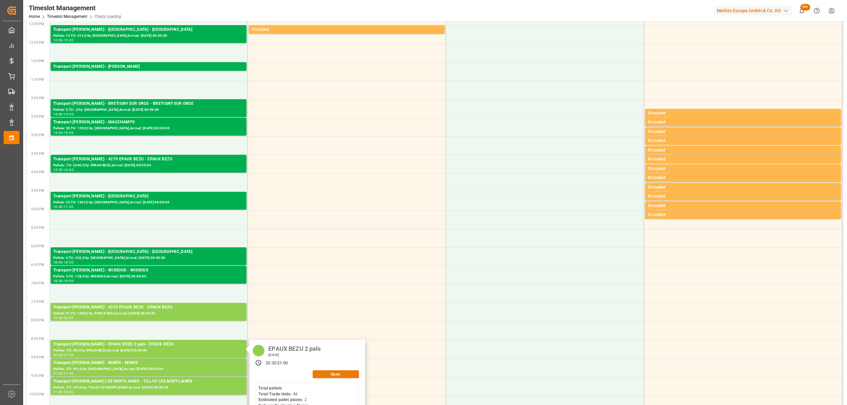
click at [330, 376] on button "Open" at bounding box center [336, 375] width 46 height 8
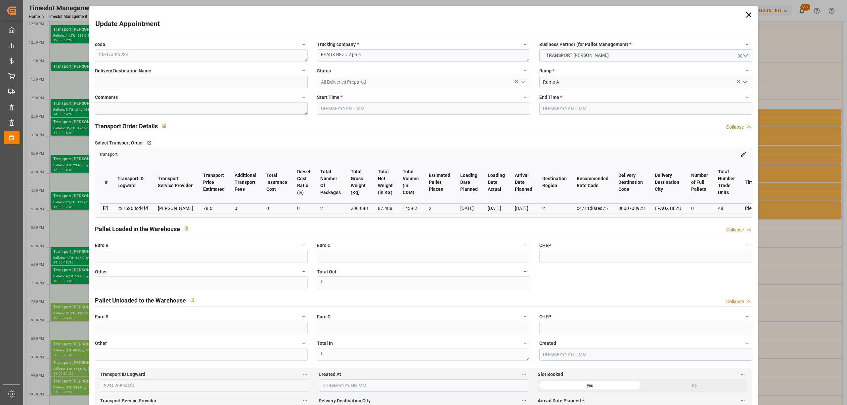
type input "2"
type input "78.6"
type input "0"
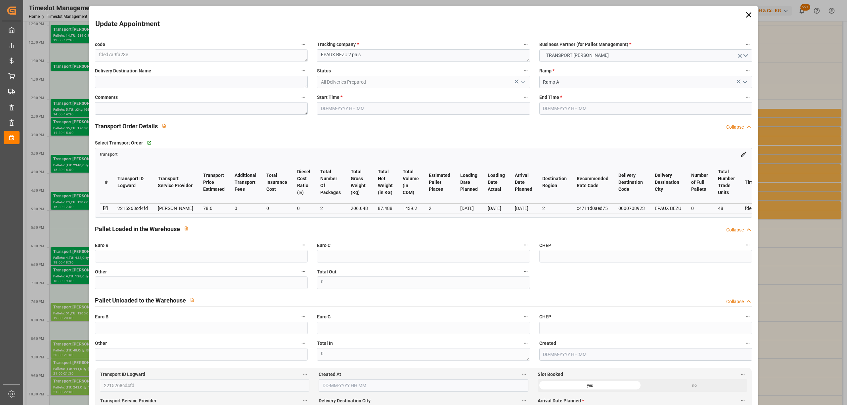
type input "75.9433"
type input "-2.6567"
type input "2"
type input "87.488"
type input "253.268"
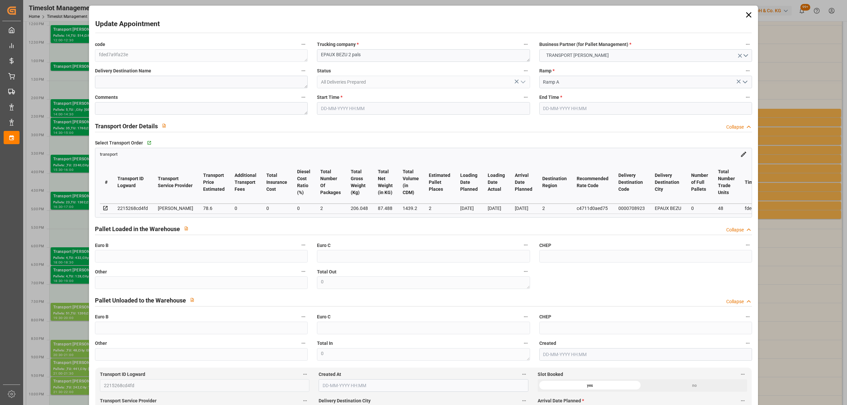
type input "1439.2"
type input "2"
type input "0"
type input "48"
type input "2"
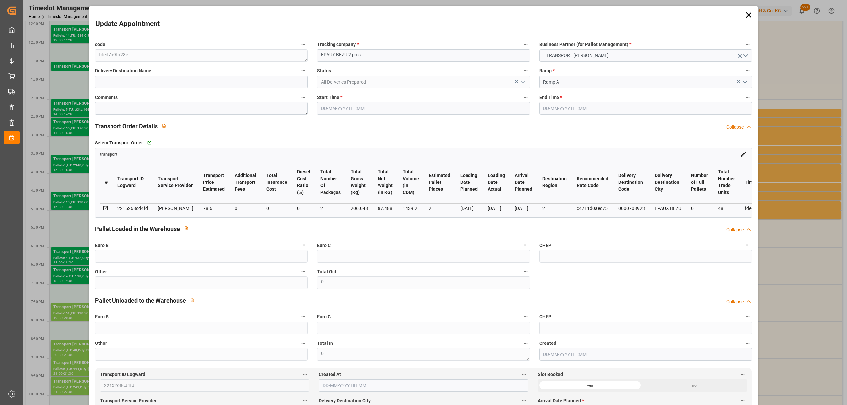
type input "101"
type input "206.048"
type input "0"
type input "4710.8598"
type input "0"
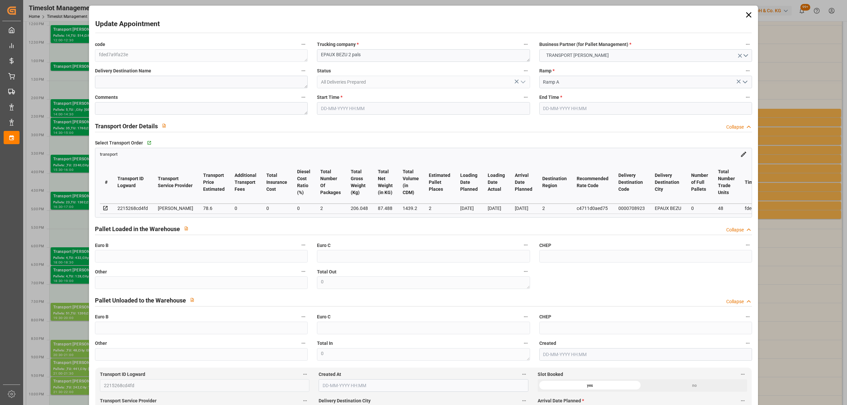
type input "0"
type input "21"
type input "35"
type input "[DATE] 20:30"
type input "[DATE] 21:00"
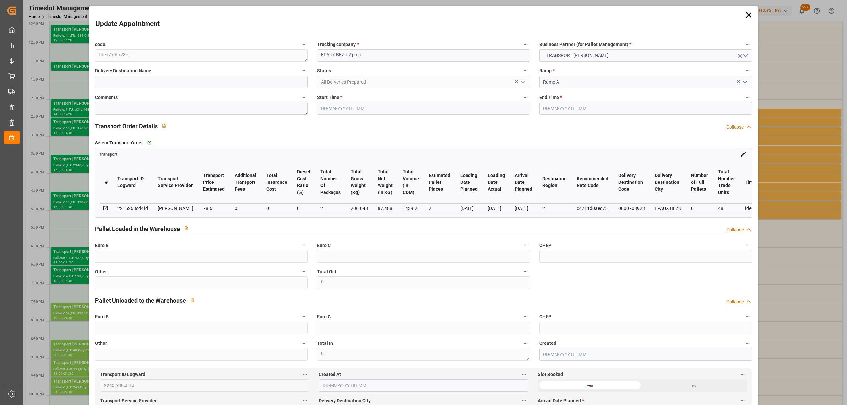
type input "[DATE] 13:50"
type input "[DATE] 12:22"
type input "[DATE]"
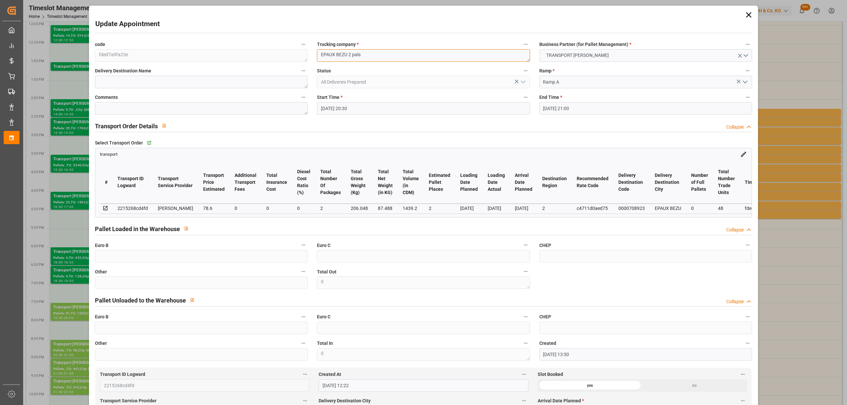
click at [319, 57] on textarea "EPAUX BEZU 2 pals" at bounding box center [423, 55] width 213 height 13
type textarea "2723 EPAUX BEZU 2 pals"
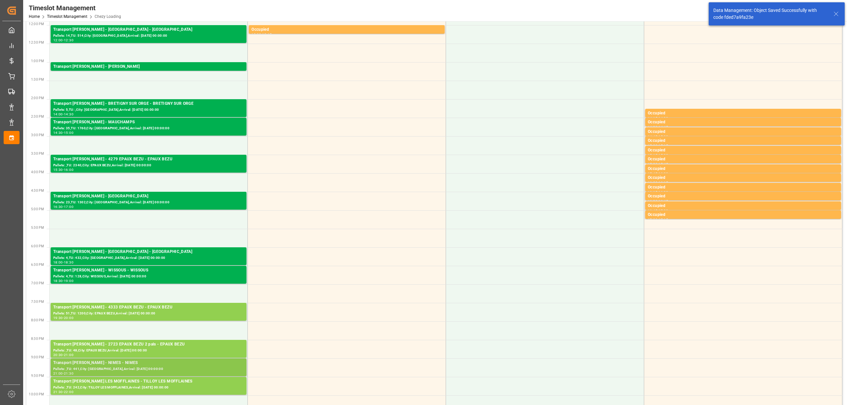
click at [145, 365] on div "Transport [PERSON_NAME] - NIMES - NIMES" at bounding box center [148, 363] width 191 height 7
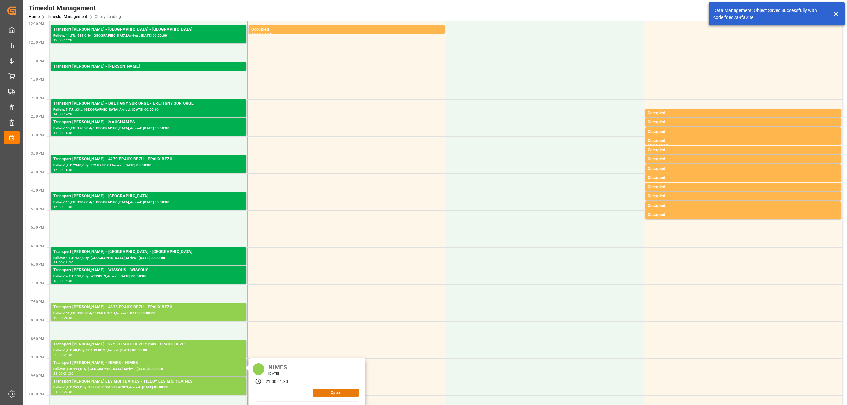
click at [348, 393] on button "Open" at bounding box center [336, 393] width 46 height 8
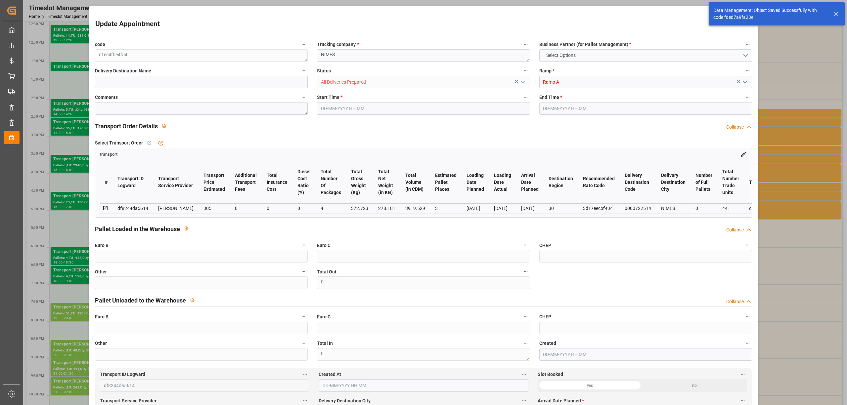
type input "3"
type input "305"
type input "0"
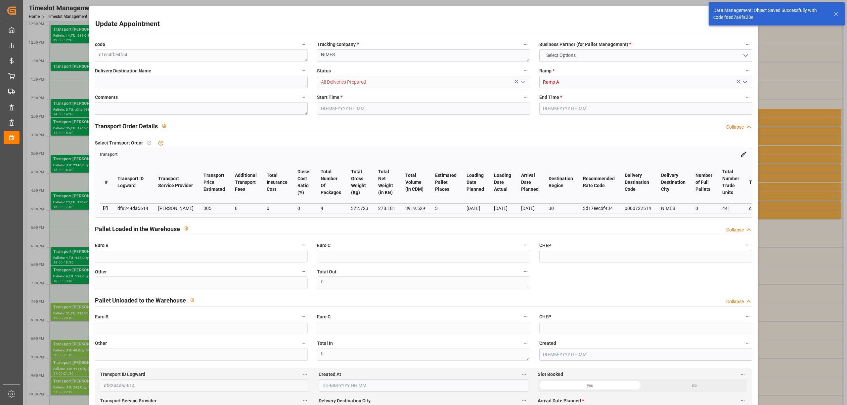
type input "294.691"
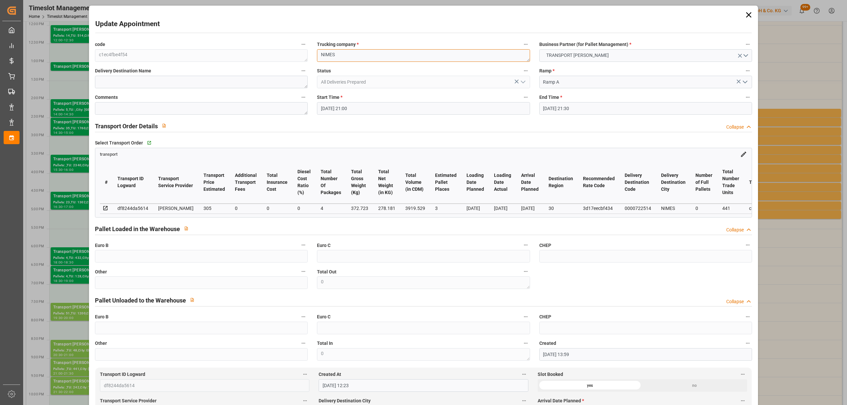
click at [318, 56] on textarea "NIMES" at bounding box center [423, 55] width 213 height 13
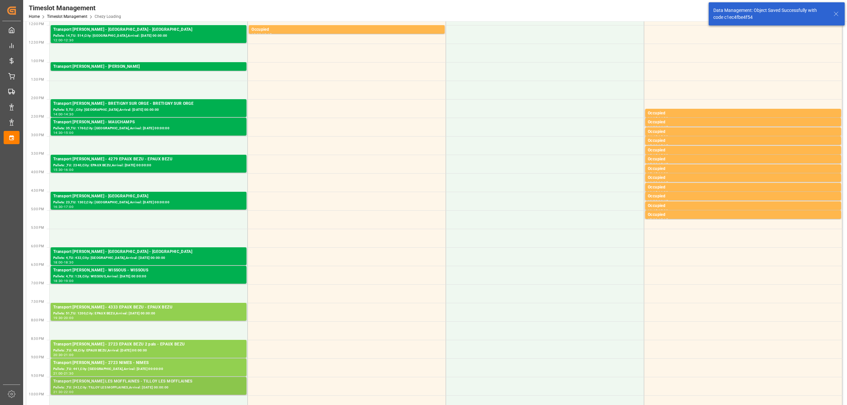
click at [163, 384] on div "Transport [PERSON_NAME] LES MOFFLAINES - TILLOY LES MOFFLAINES" at bounding box center [148, 382] width 191 height 7
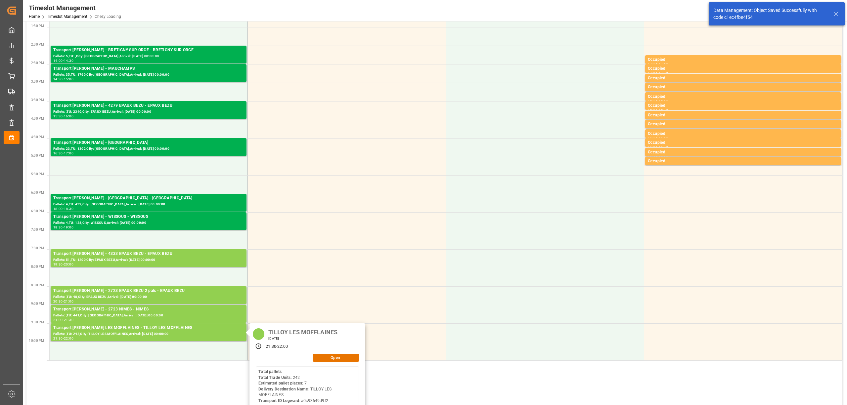
scroll to position [237, 0]
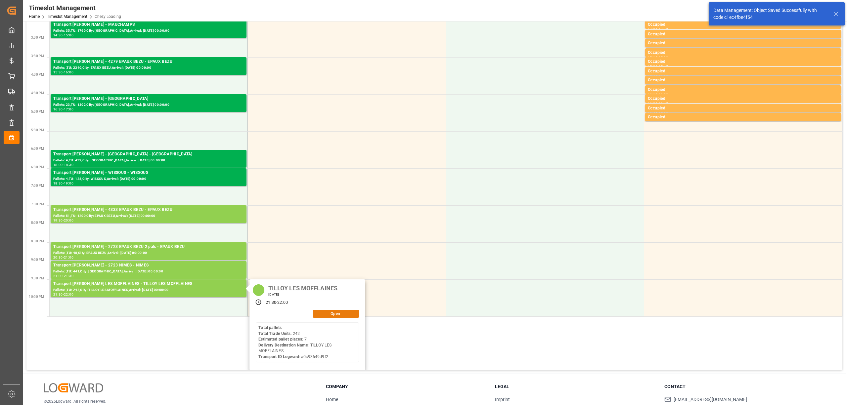
click at [339, 316] on button "Open" at bounding box center [336, 314] width 46 height 8
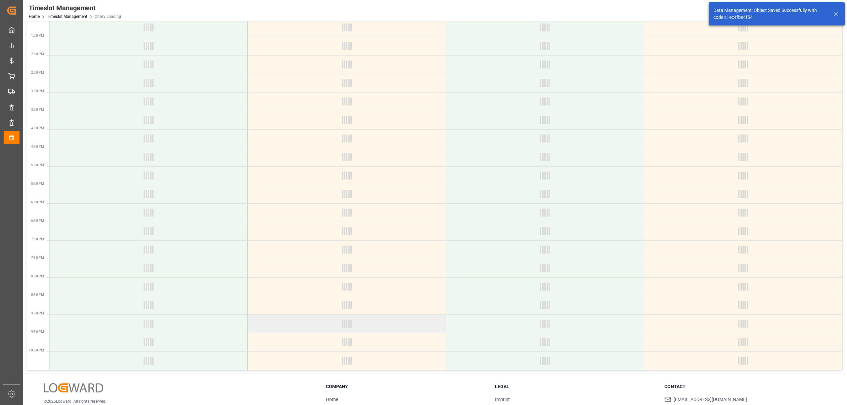
scroll to position [281, 0]
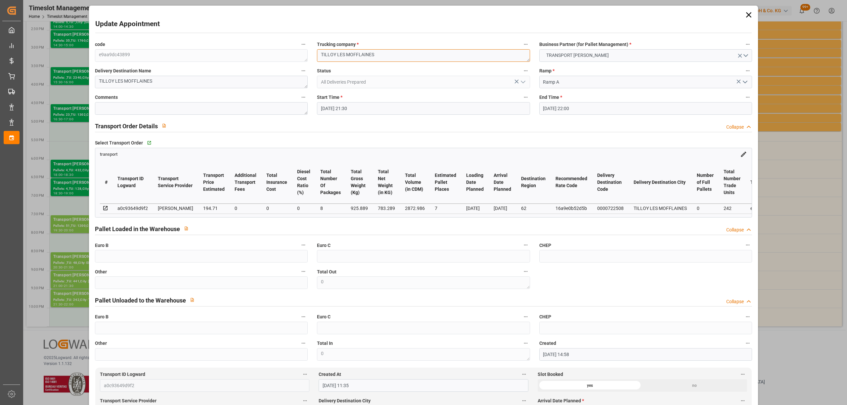
click at [317, 54] on textarea "TILLOY LES MOFFLAINES" at bounding box center [423, 55] width 213 height 13
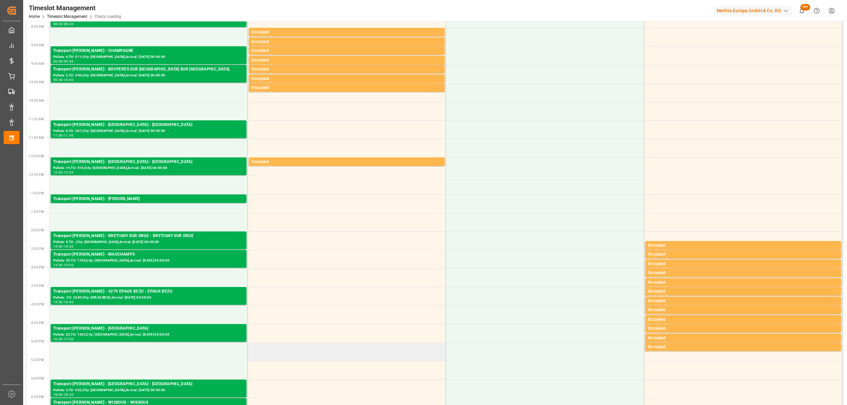
scroll to position [0, 0]
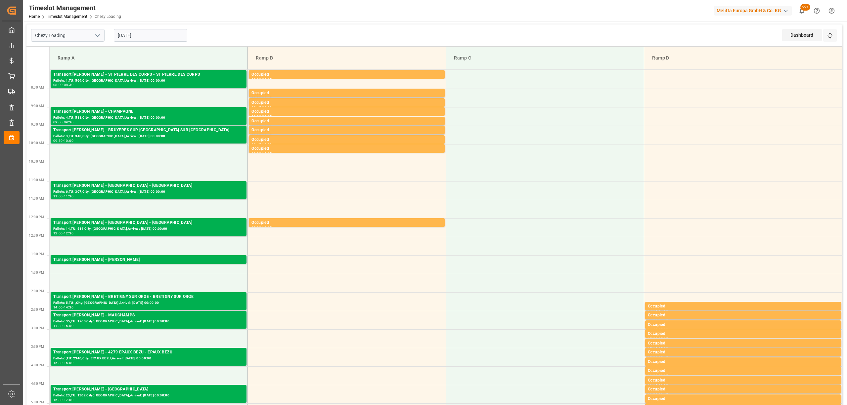
click at [156, 31] on input "[DATE]" at bounding box center [150, 35] width 73 height 13
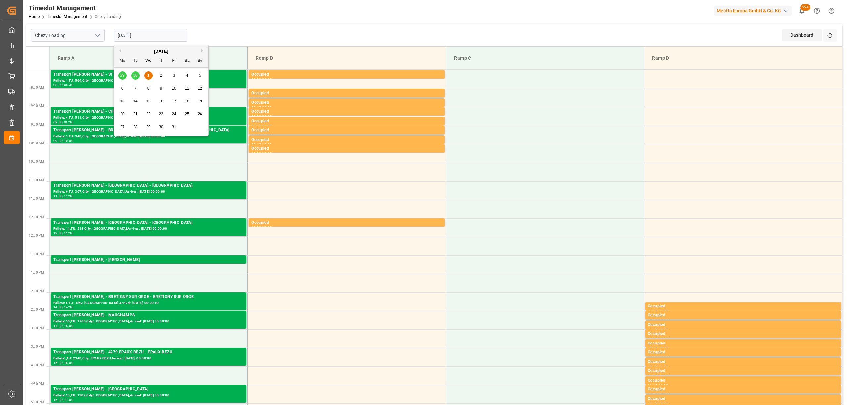
click at [170, 76] on div "3" at bounding box center [174, 76] width 8 height 8
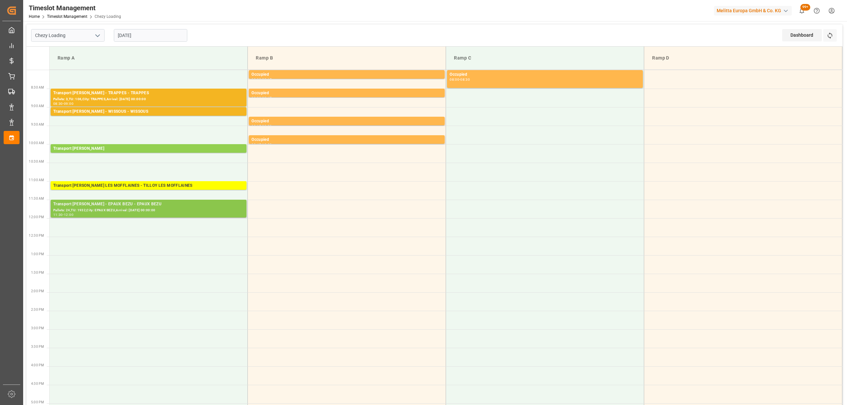
click at [185, 213] on div "Pallets: 24,TU: 1932,City: EPAUX BEZU,Arrival: [DATE] 00:00:00" at bounding box center [148, 211] width 191 height 6
drag, startPoint x: 581, startPoint y: 203, endPoint x: 517, endPoint y: 184, distance: 67.6
click at [176, 39] on input "[DATE]" at bounding box center [150, 35] width 73 height 13
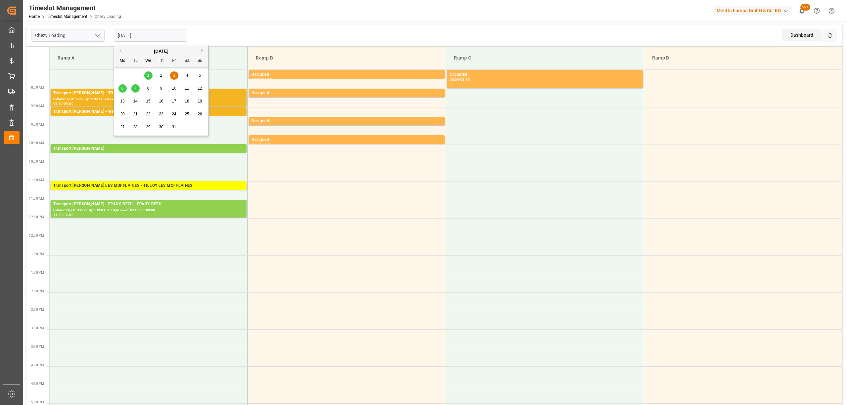
click at [163, 73] on div "2" at bounding box center [161, 76] width 8 height 8
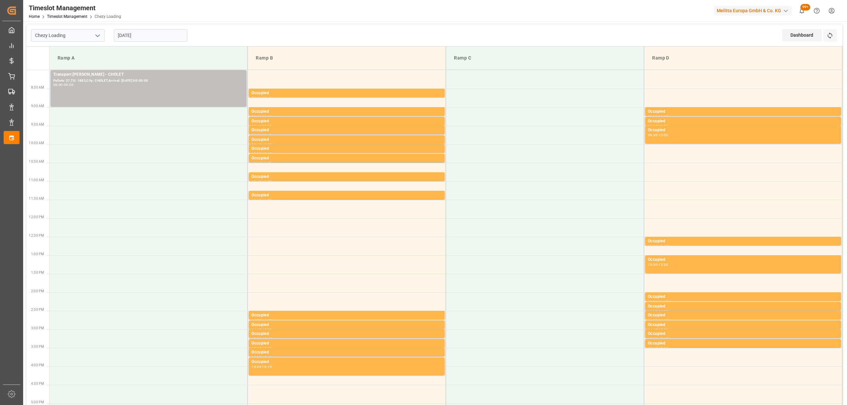
drag, startPoint x: 309, startPoint y: 28, endPoint x: 206, endPoint y: 27, distance: 102.9
click at [291, 27] on div "Chezy Loading [DATE] Dashboard View Dashboard Refresh Time Slots" at bounding box center [434, 35] width 816 height 22
click at [824, 35] on div "Dashboard View Dashboard Refresh Time Slots" at bounding box center [812, 35] width 60 height 22
click at [824, 35] on button "Refresh Time Slots" at bounding box center [830, 35] width 14 height 13
click at [835, 34] on button "Refresh Time Slots" at bounding box center [830, 35] width 14 height 13
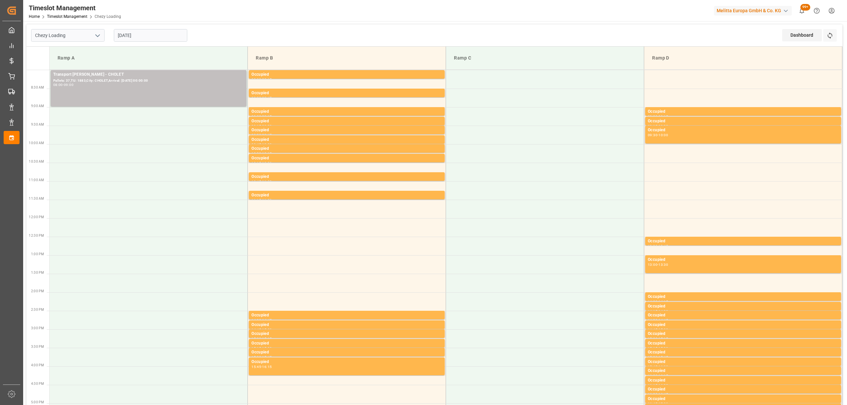
click at [138, 36] on input "[DATE]" at bounding box center [150, 35] width 73 height 13
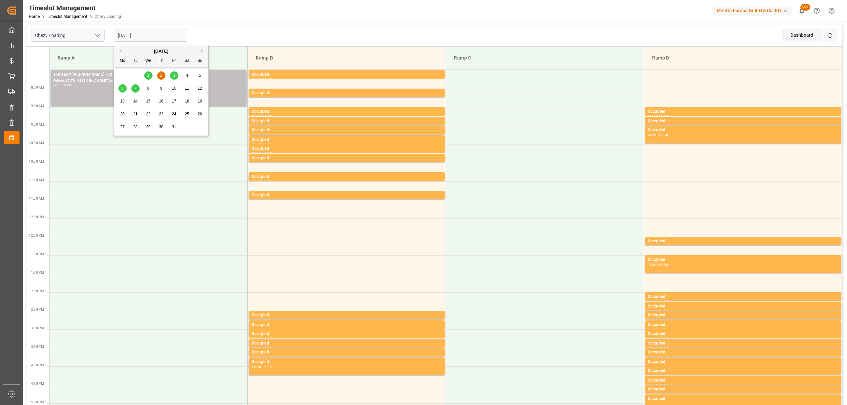
click at [154, 76] on div "29 30 1 2 3 4 5" at bounding box center [161, 75] width 90 height 13
click at [145, 75] on div "1" at bounding box center [148, 76] width 8 height 8
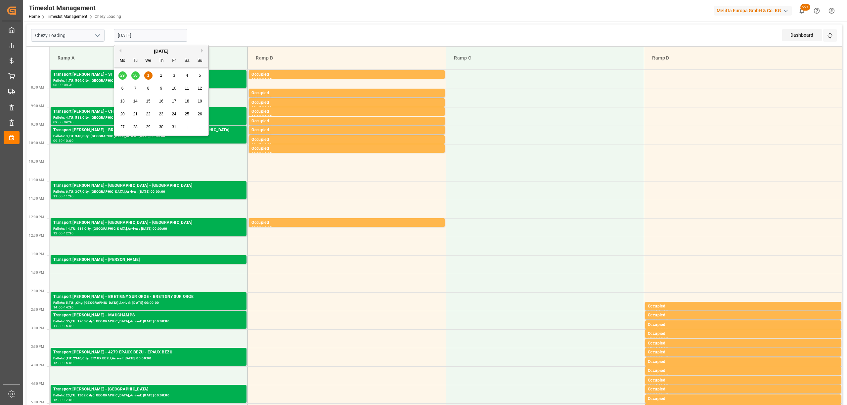
click at [168, 37] on input "[DATE]" at bounding box center [150, 35] width 73 height 13
click at [172, 76] on div "3" at bounding box center [174, 76] width 8 height 8
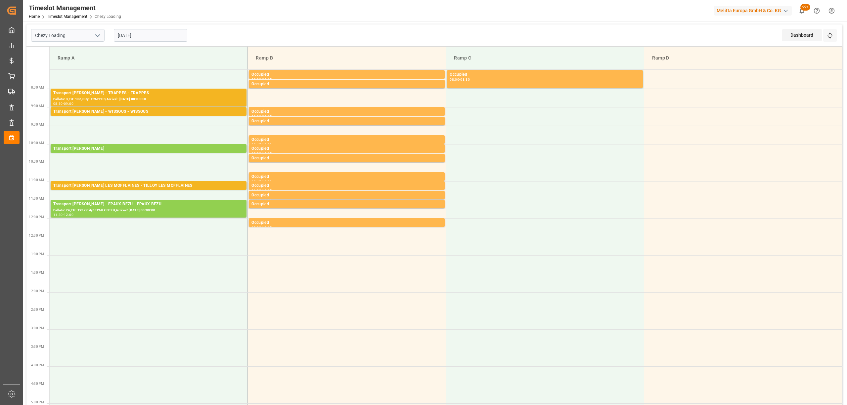
click at [837, 30] on div "Refresh Time Slots" at bounding box center [830, 37] width 15 height 17
click at [834, 31] on button "Refresh Time Slots" at bounding box center [830, 35] width 14 height 13
click at [127, 43] on div "[DATE]" at bounding box center [150, 35] width 83 height 22
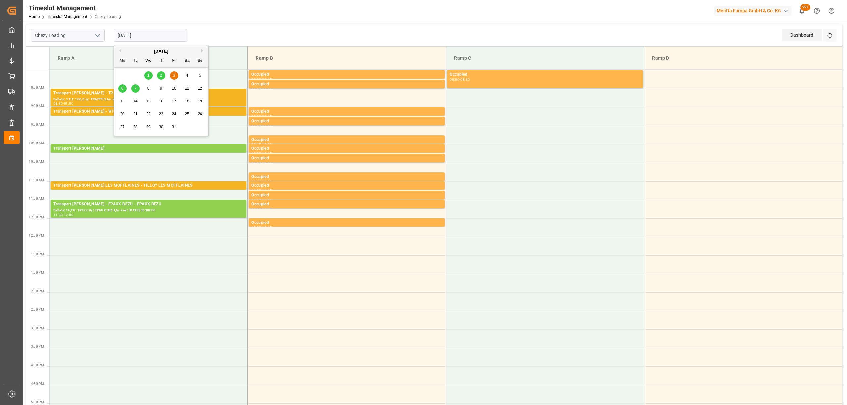
click at [133, 36] on input "[DATE]" at bounding box center [150, 35] width 73 height 13
click at [161, 78] on div "2" at bounding box center [161, 76] width 8 height 8
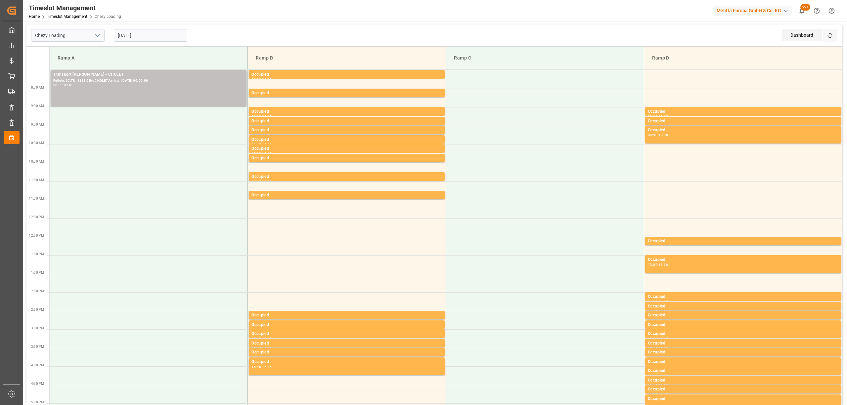
drag, startPoint x: 133, startPoint y: 21, endPoint x: 135, endPoint y: 32, distance: 11.9
click at [132, 22] on div "Timeslot Management Home Timeslot Management Chezy Loading Melitta Europa GmbH …" at bounding box center [434, 202] width 823 height 405
click at [136, 33] on input "[DATE]" at bounding box center [150, 35] width 73 height 13
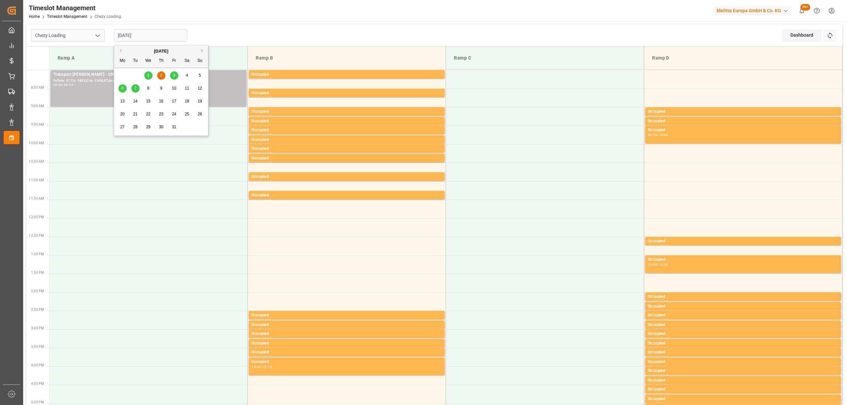
click at [148, 75] on span "1" at bounding box center [148, 75] width 2 height 5
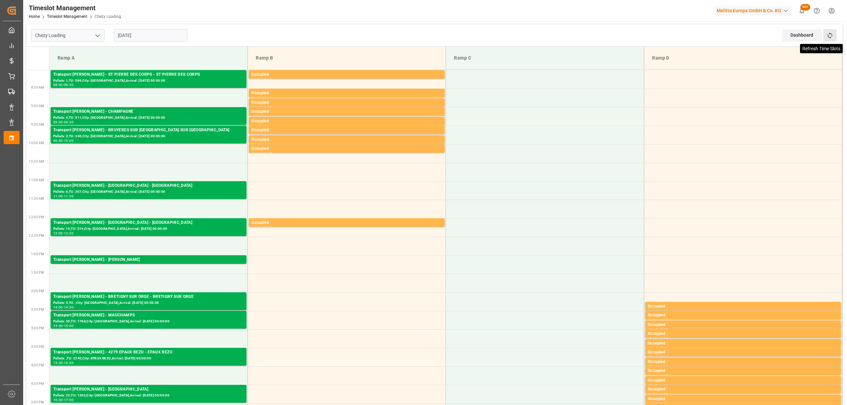
click at [830, 33] on icon at bounding box center [830, 35] width 7 height 7
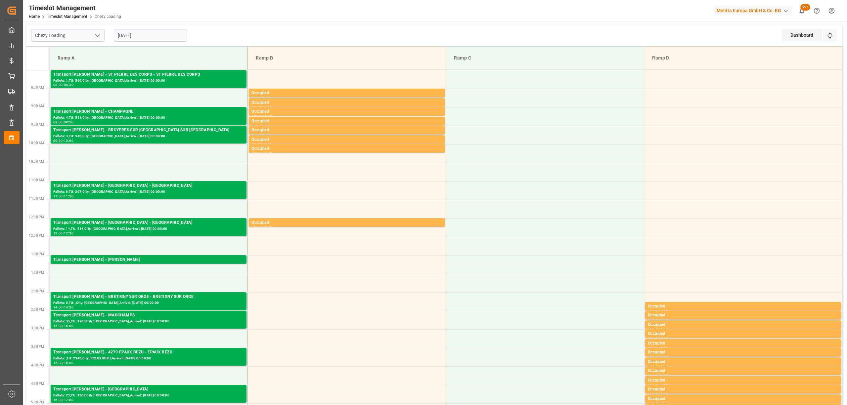
click at [156, 36] on input "[DATE]" at bounding box center [150, 35] width 73 height 13
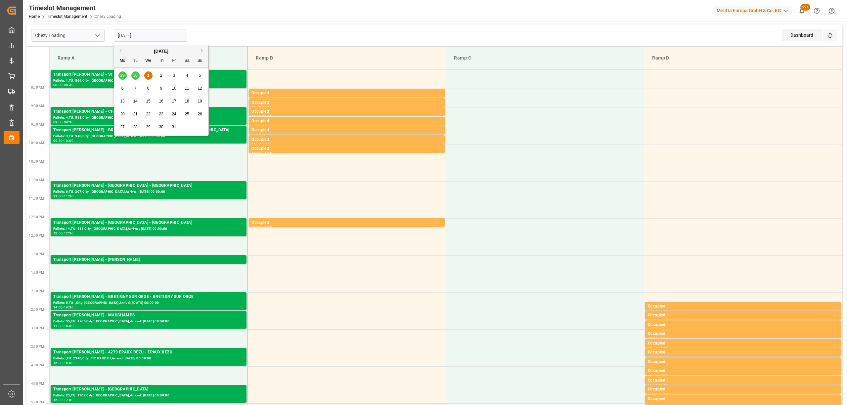
click at [158, 75] on div "2" at bounding box center [161, 76] width 8 height 8
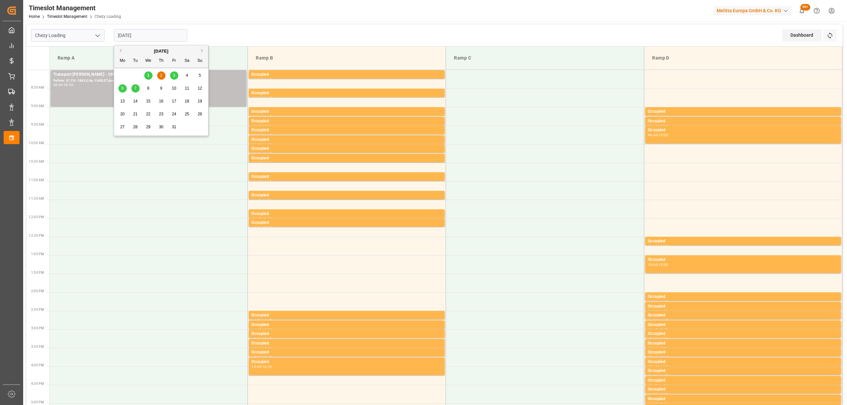
click at [153, 36] on input "[DATE]" at bounding box center [150, 35] width 73 height 13
click at [151, 75] on div "1" at bounding box center [148, 76] width 8 height 8
